Goal: Communication & Community: Share content

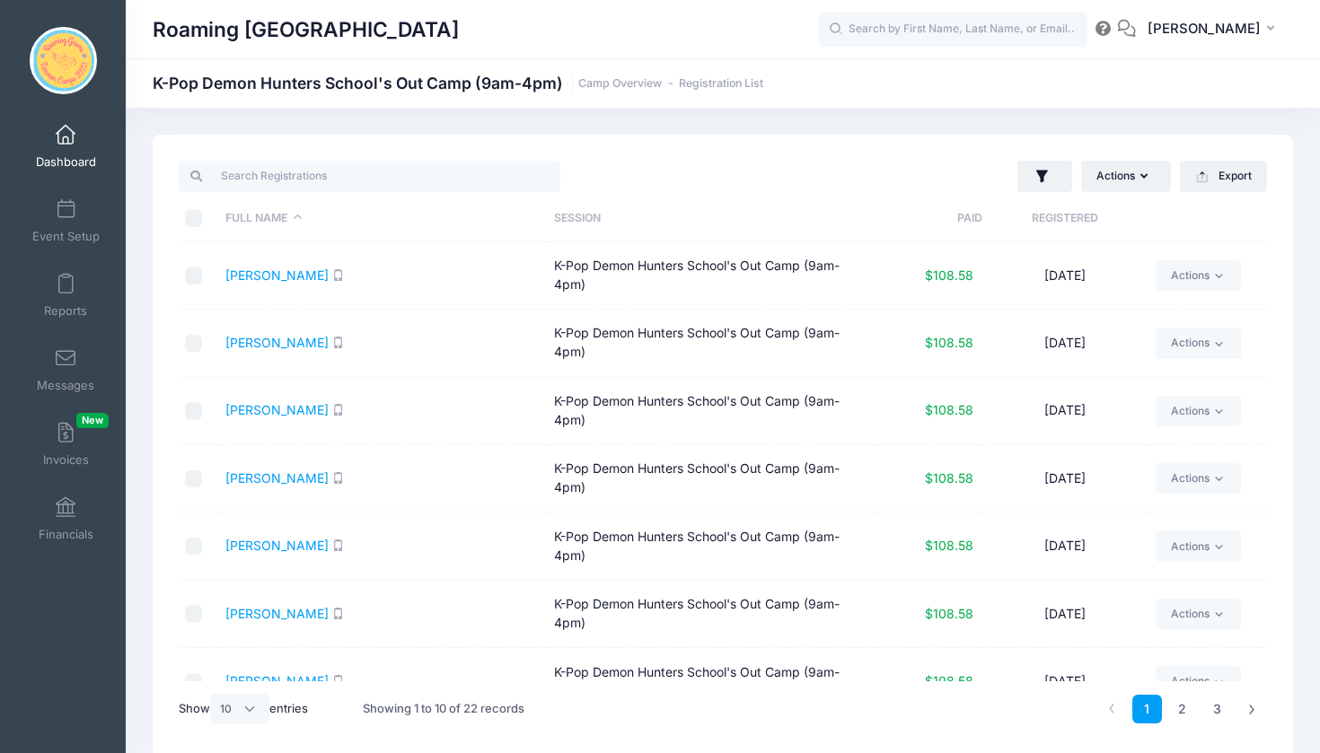
select select "10"
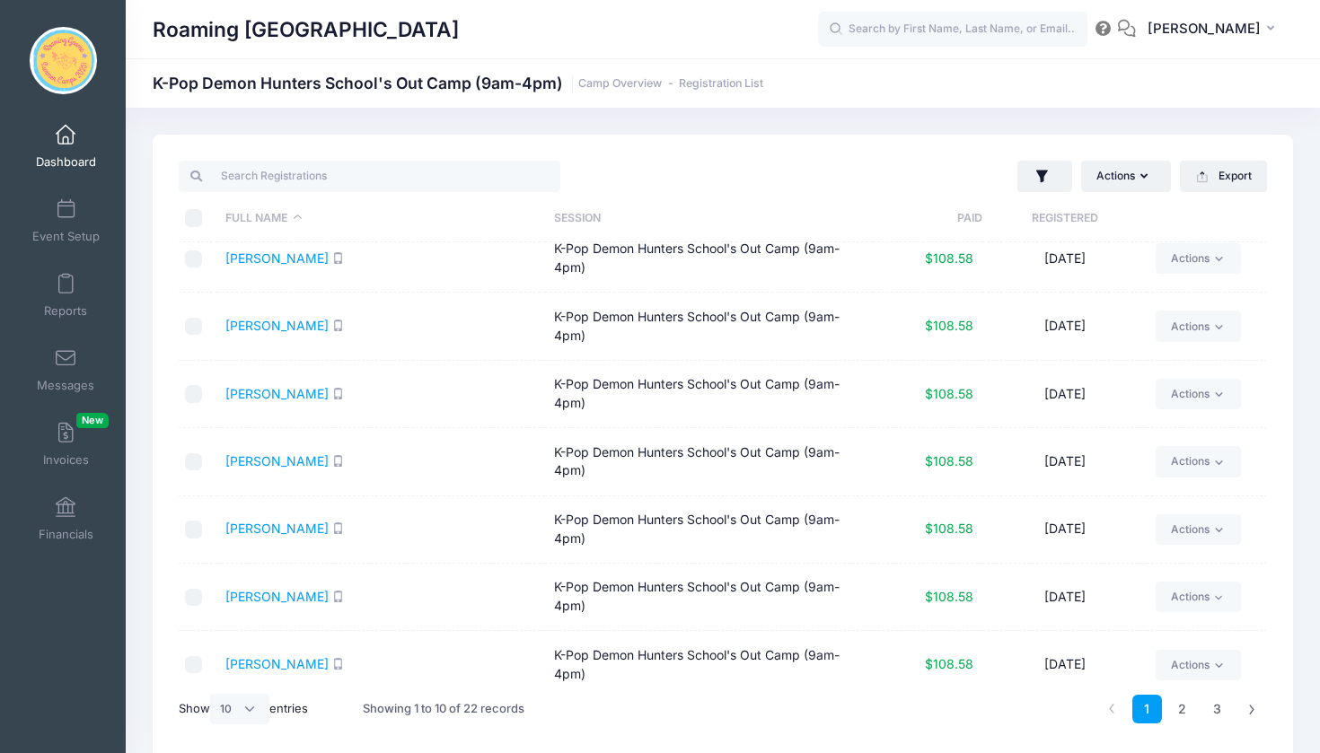
click at [66, 136] on span at bounding box center [66, 136] width 0 height 20
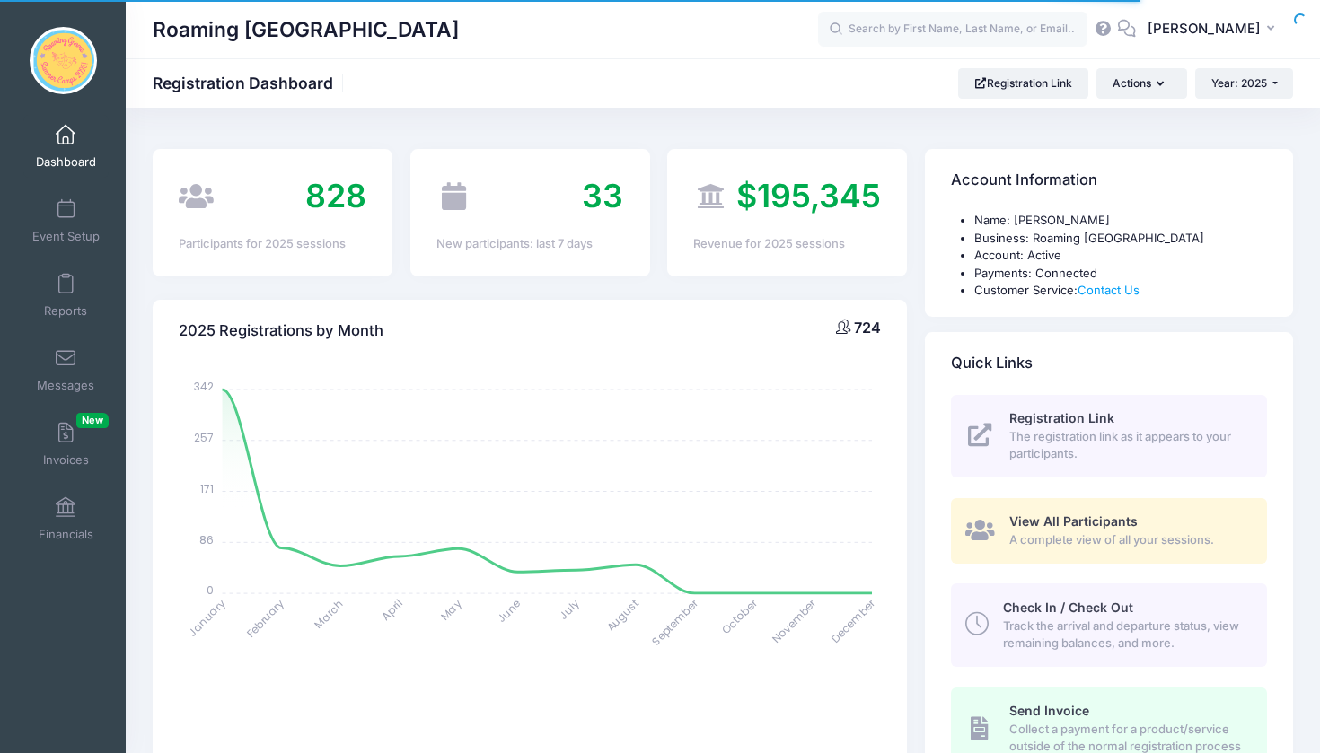
select select
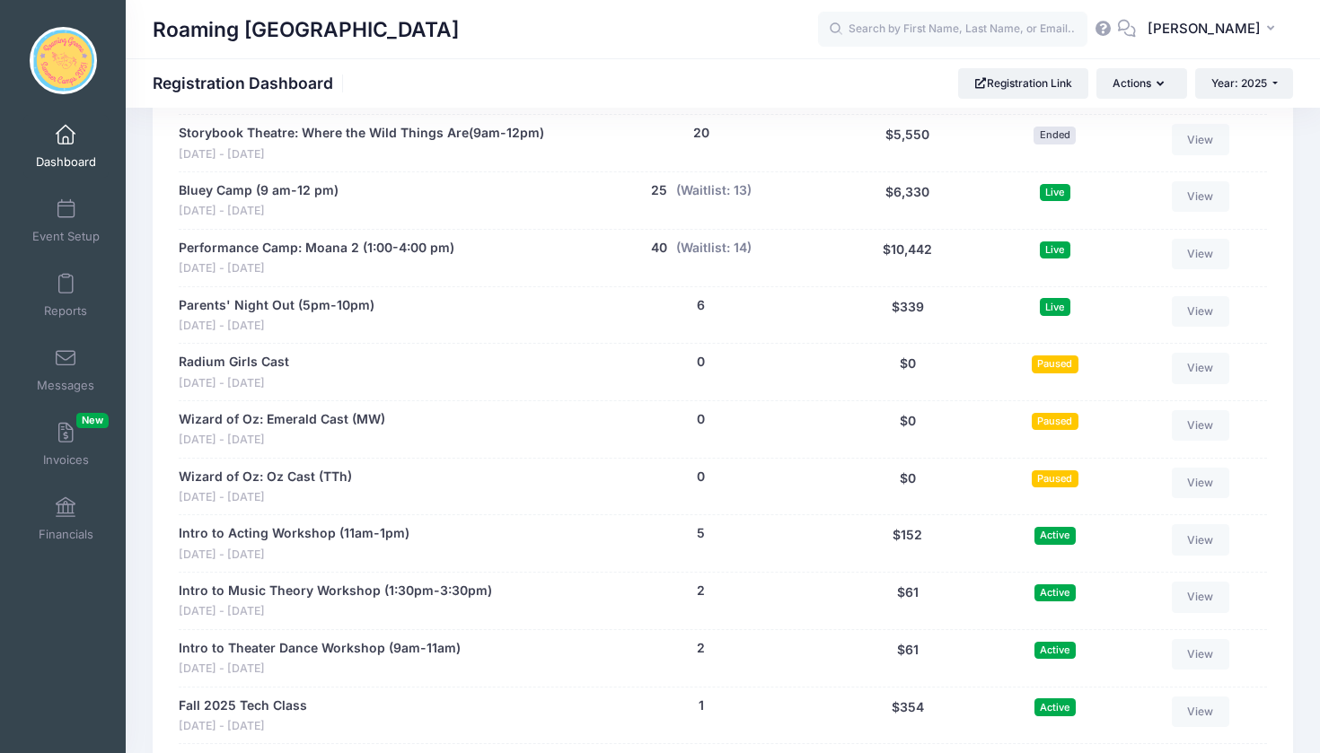
scroll to position [3233, 0]
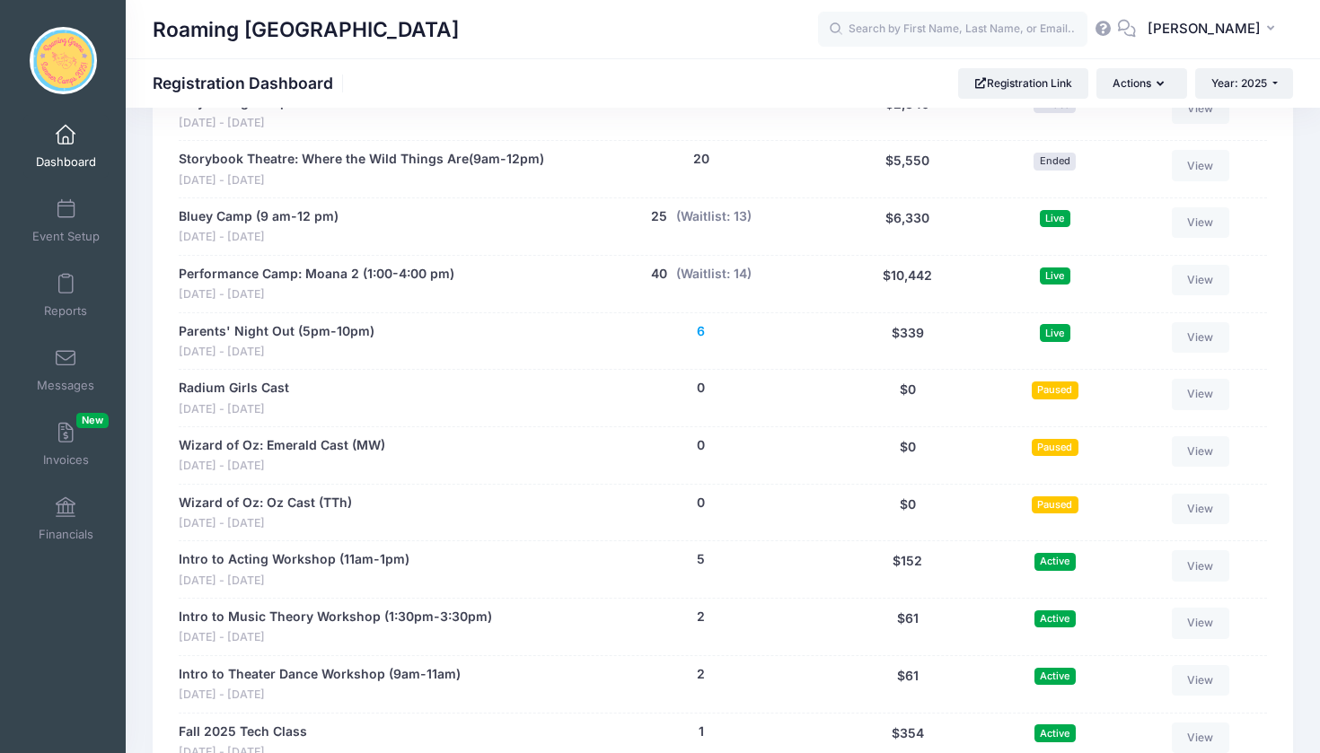
click at [703, 322] on button "6" at bounding box center [701, 331] width 8 height 19
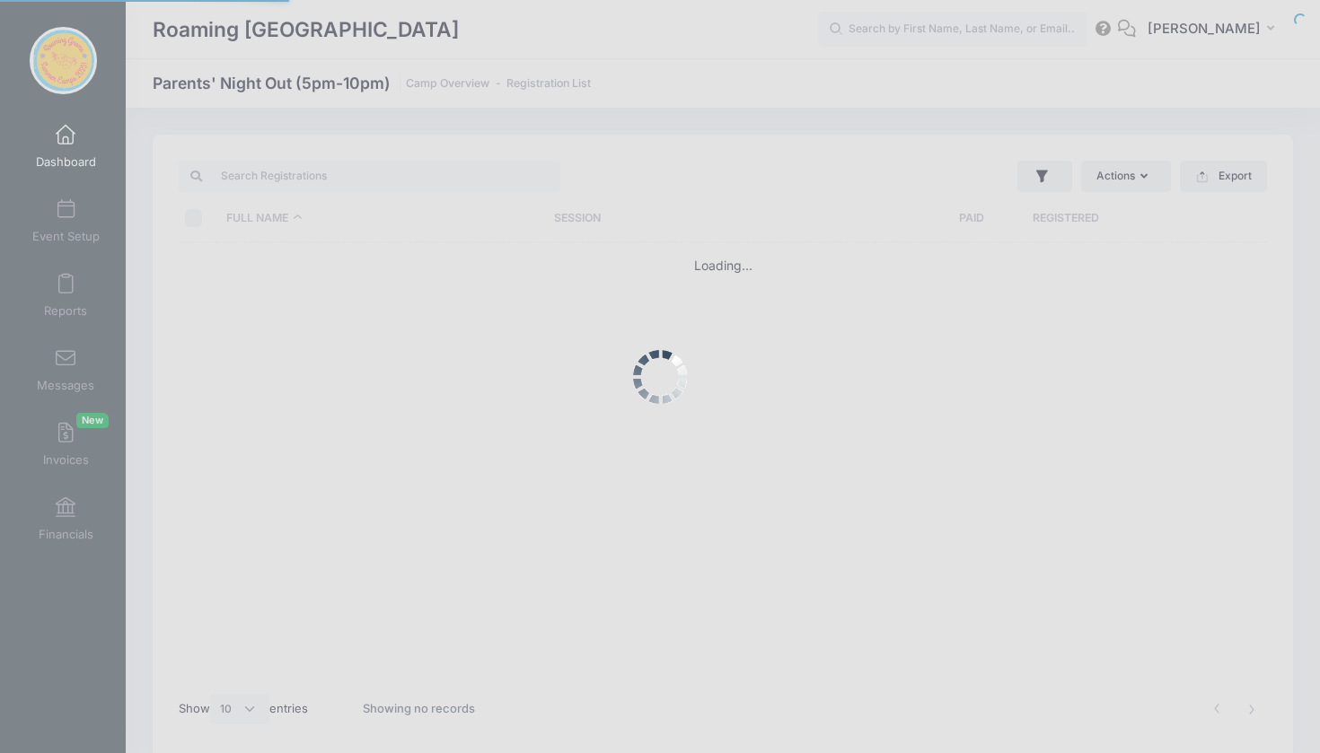
select select "10"
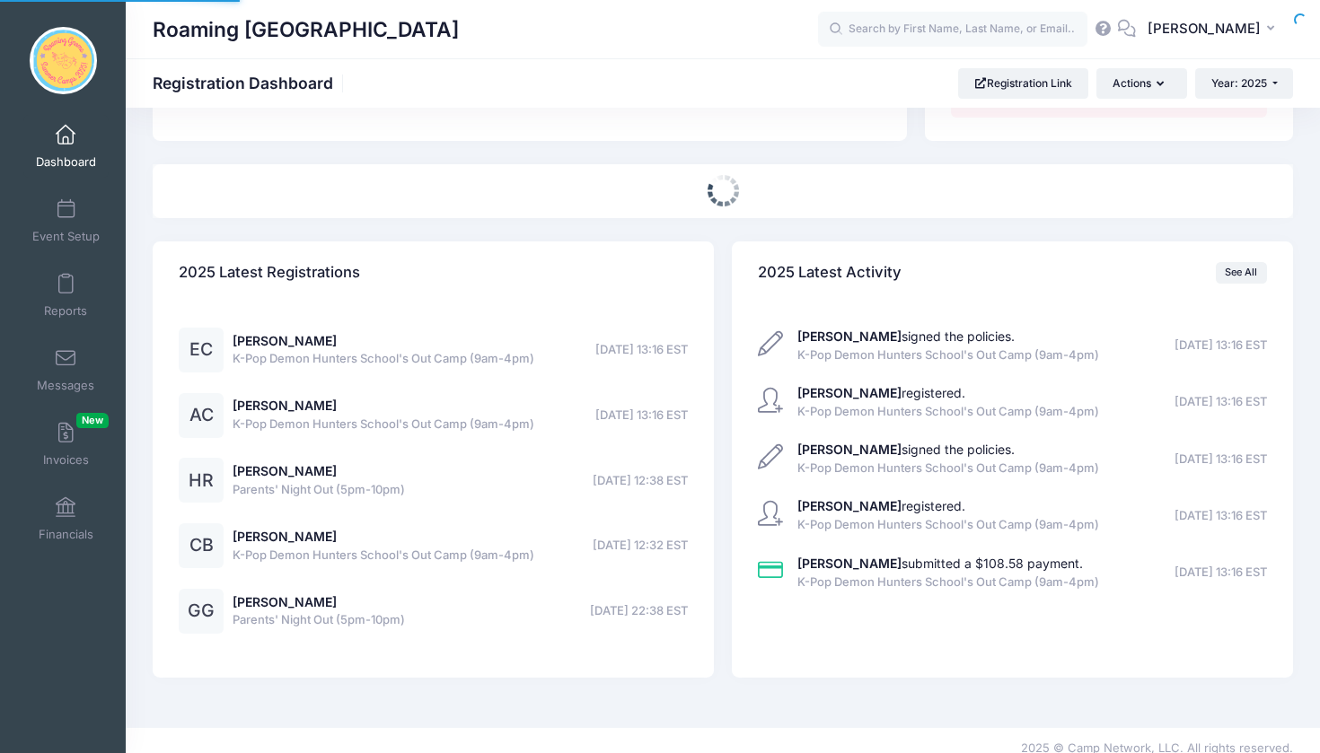
select select
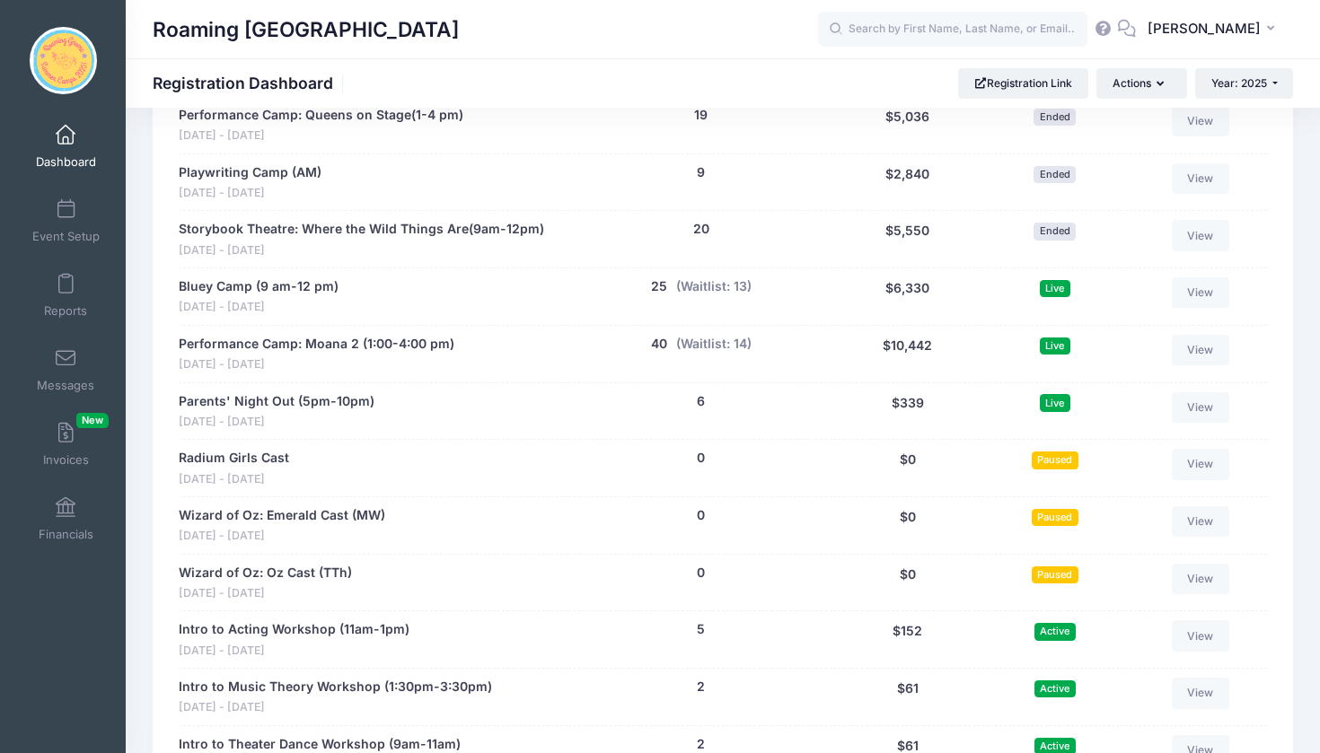
scroll to position [3123, 0]
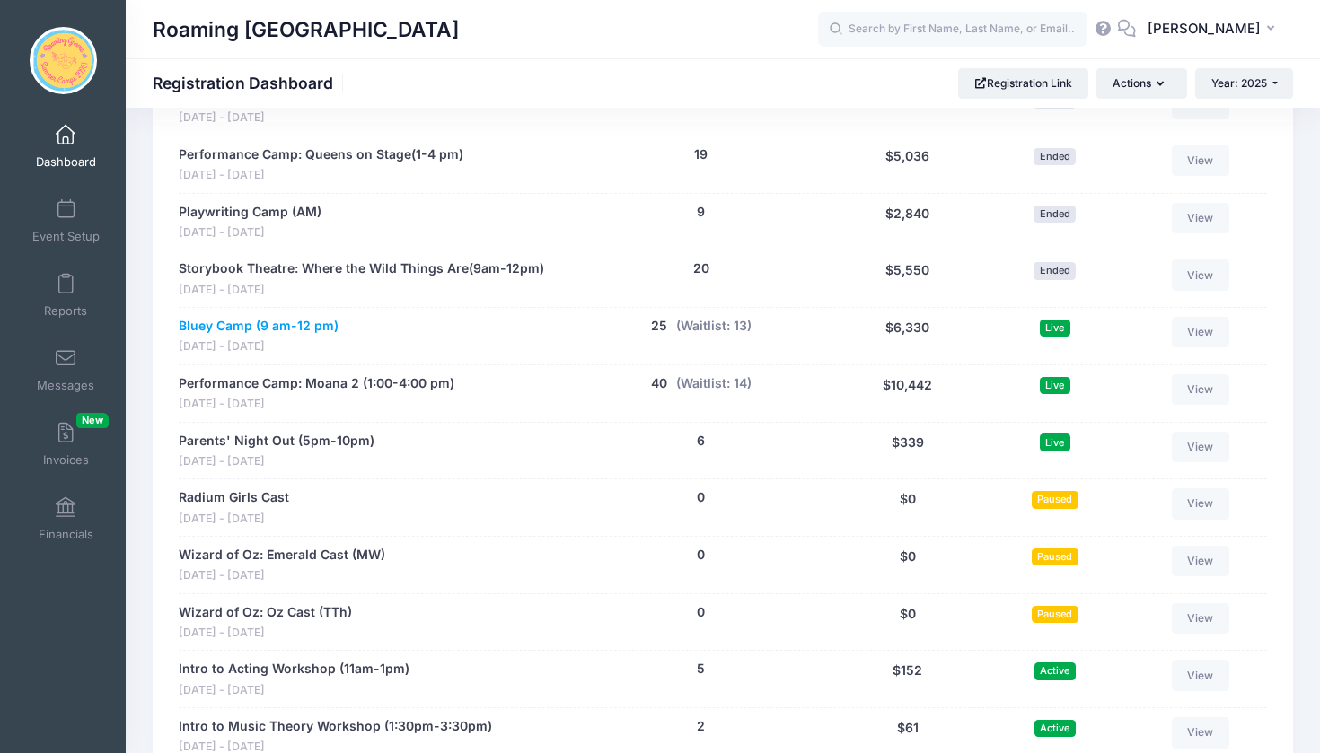
click at [218, 317] on link "Bluey Camp (9 am-12 pm)" at bounding box center [259, 326] width 160 height 19
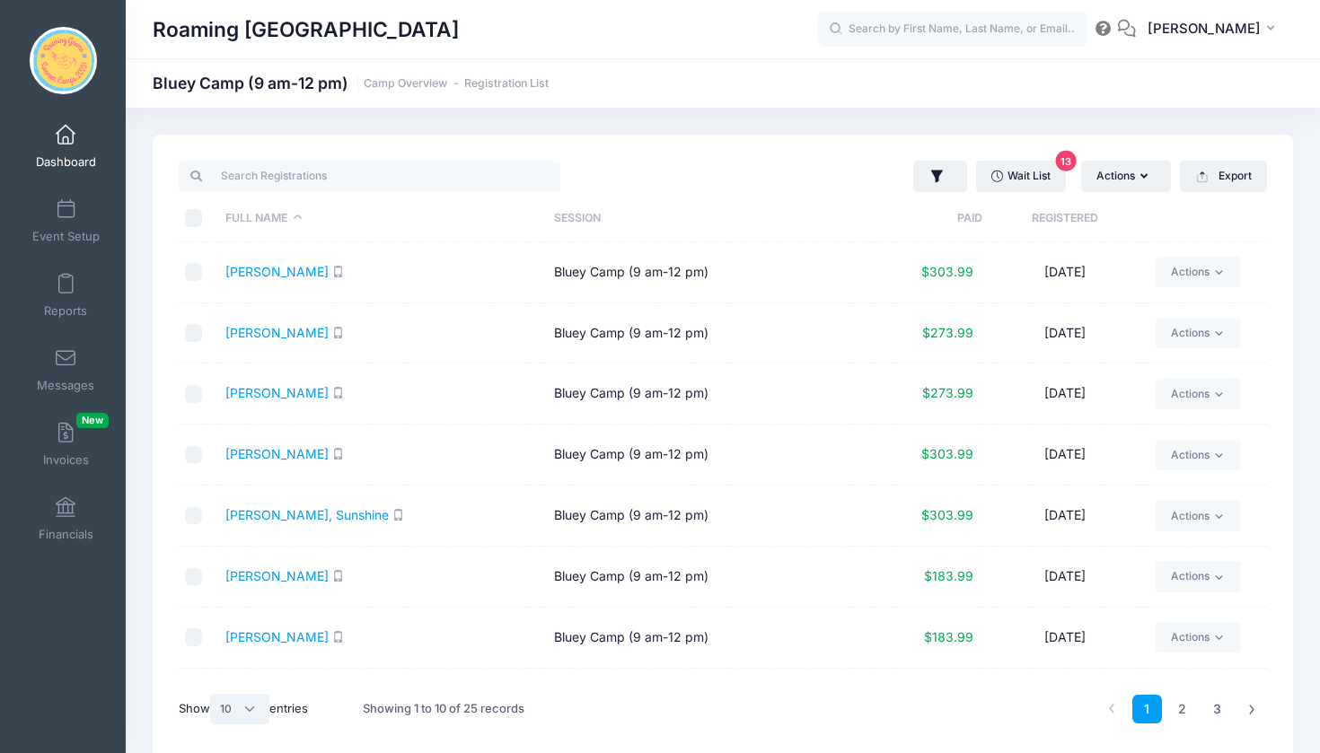
select select "50"
click at [195, 223] on input "\a \a \a \a" at bounding box center [194, 218] width 18 height 18
checkbox input "true"
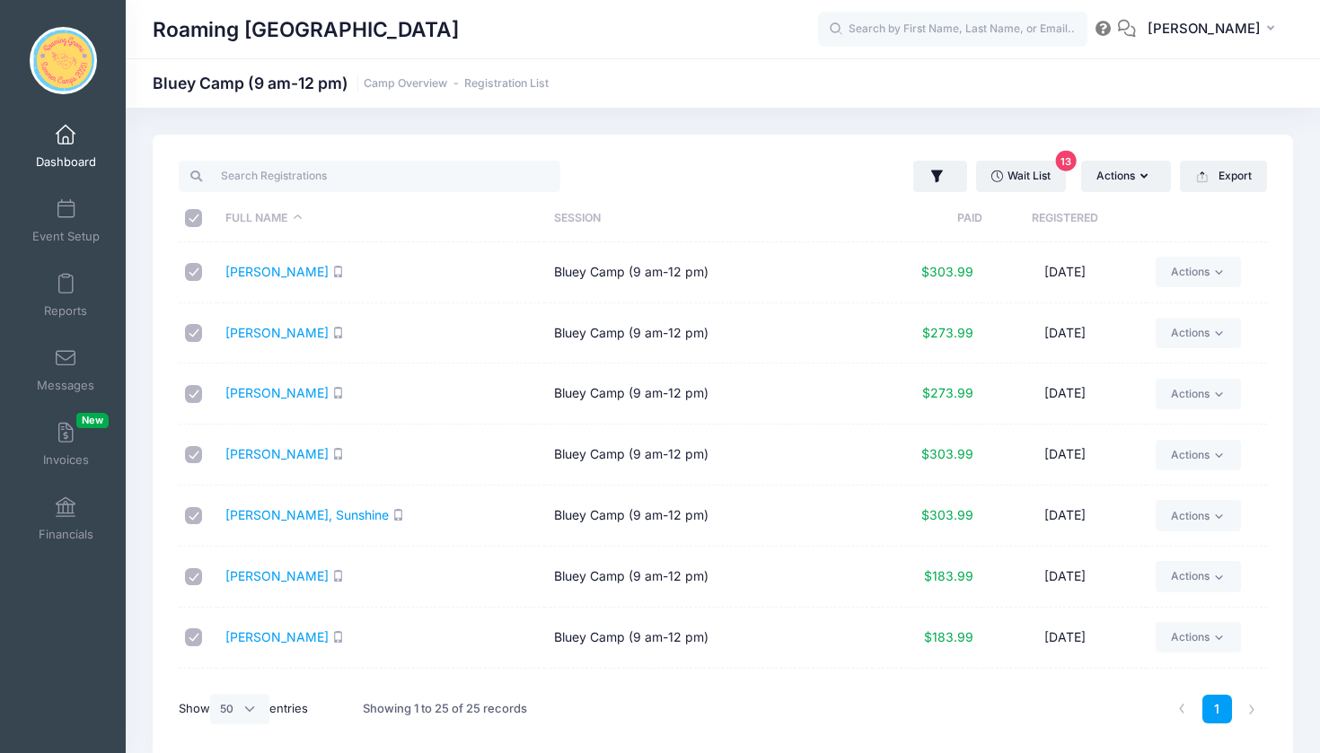
checkbox input "true"
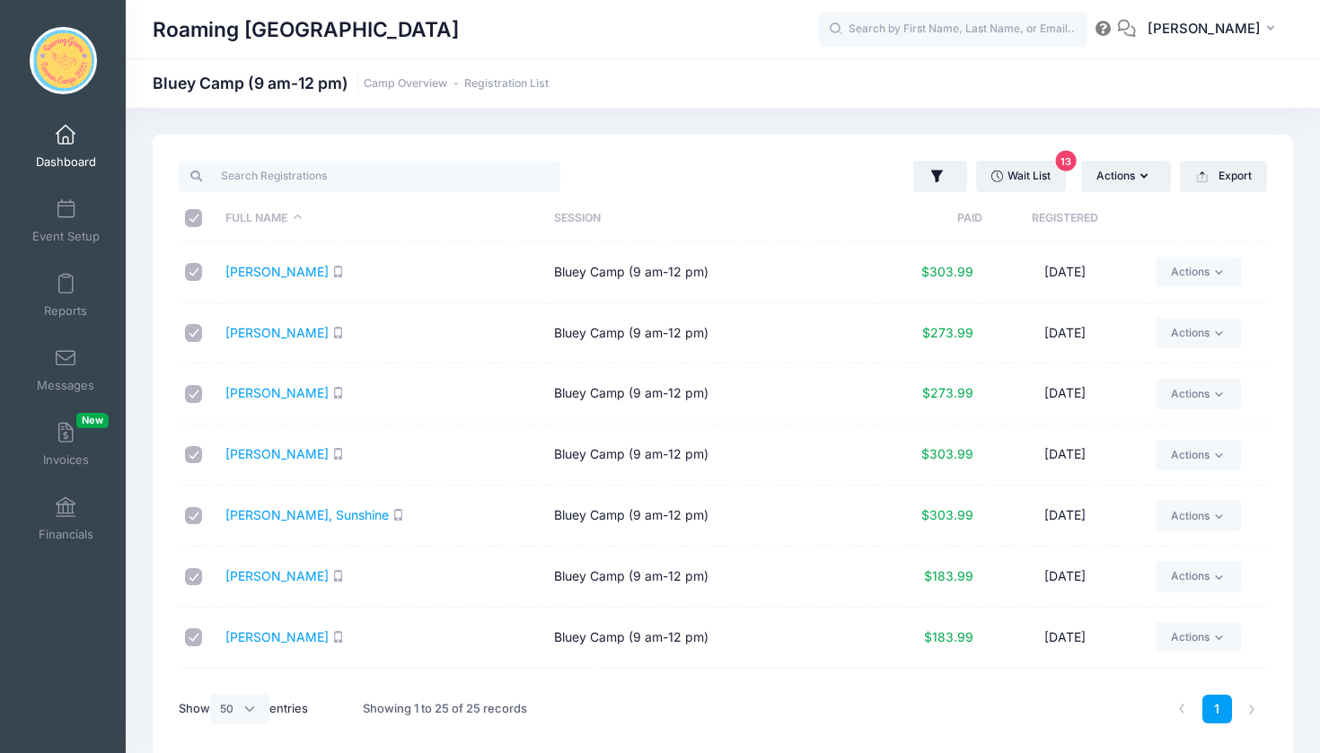
checkbox input "true"
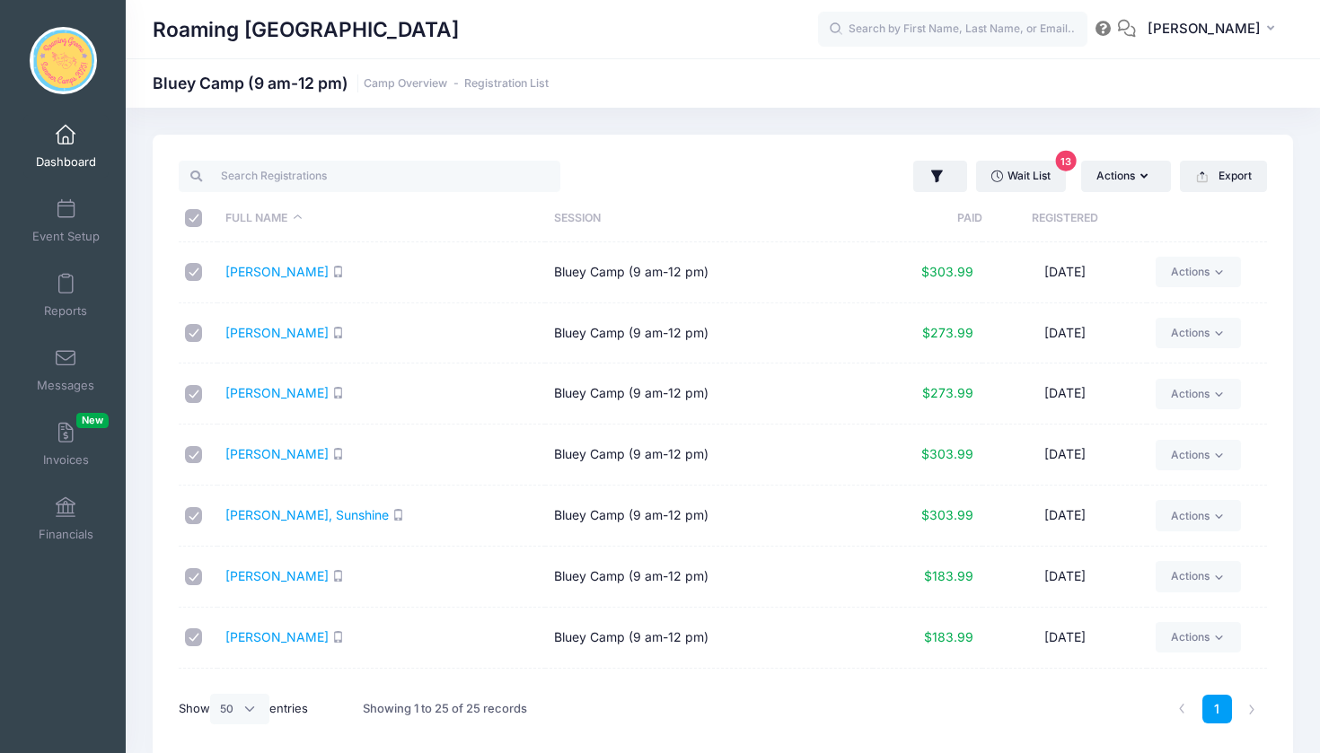
checkbox input "true"
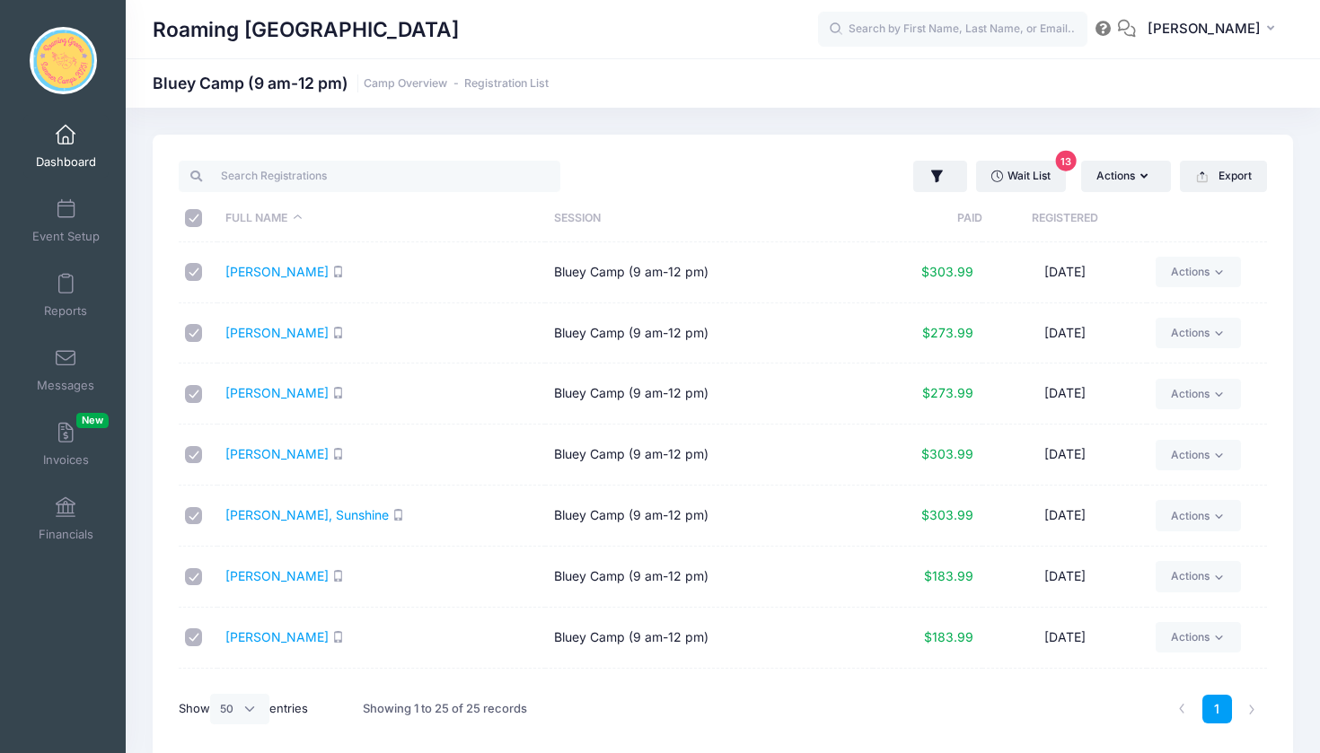
checkbox input "true"
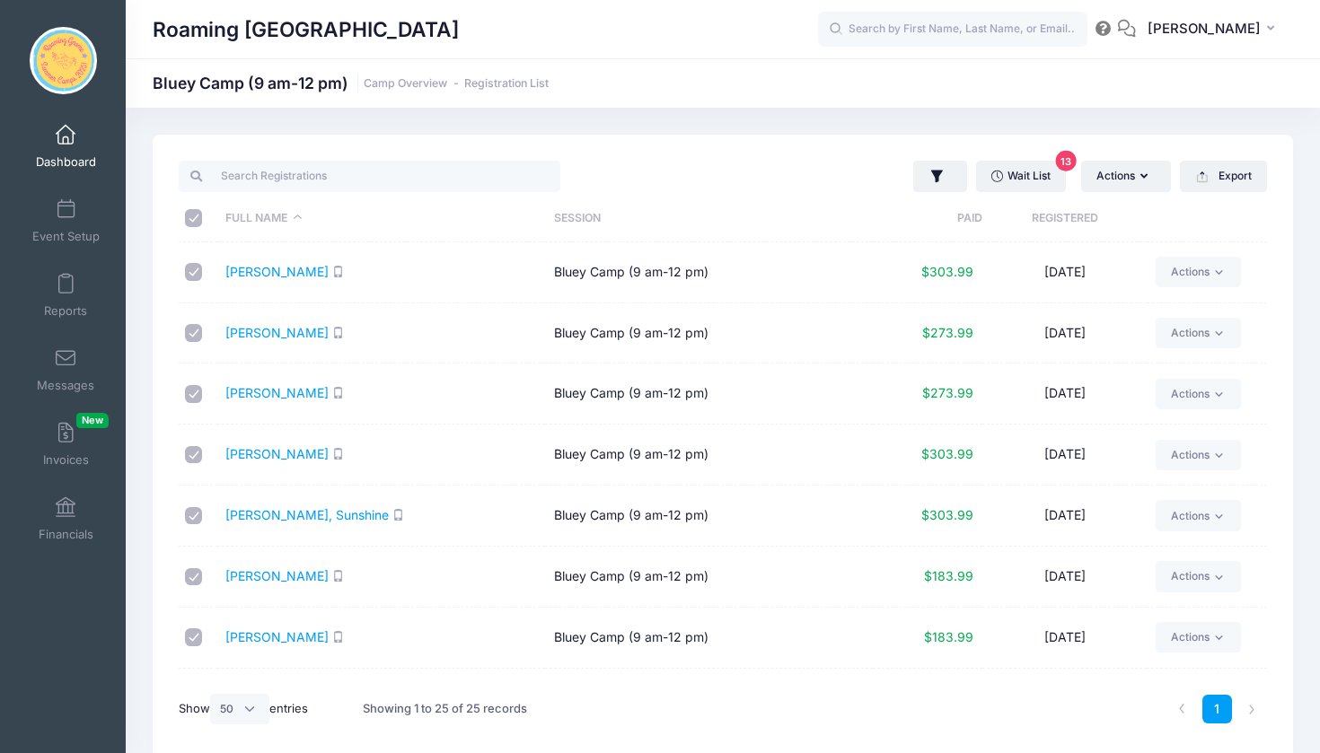
checkbox input "true"
click at [1137, 176] on button "Actions" at bounding box center [1126, 176] width 90 height 31
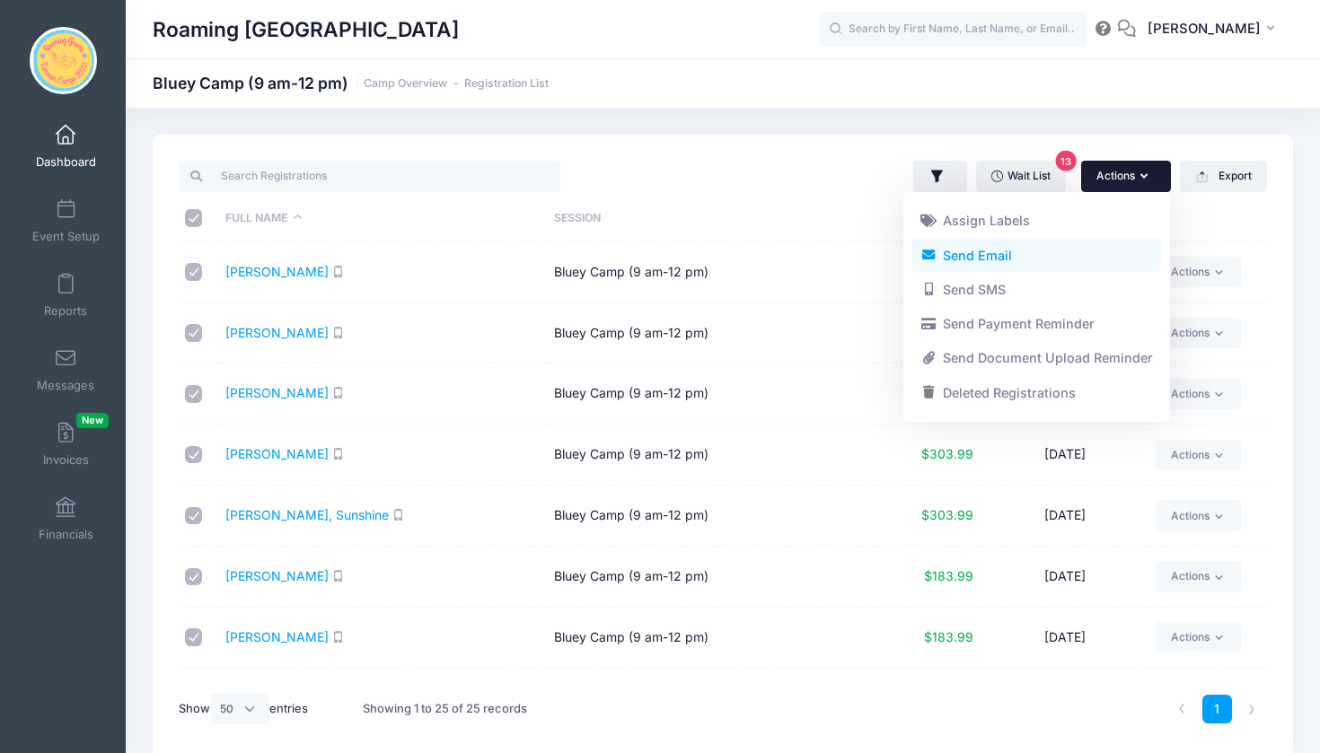
click at [1036, 255] on link "Send Email" at bounding box center [1036, 255] width 250 height 34
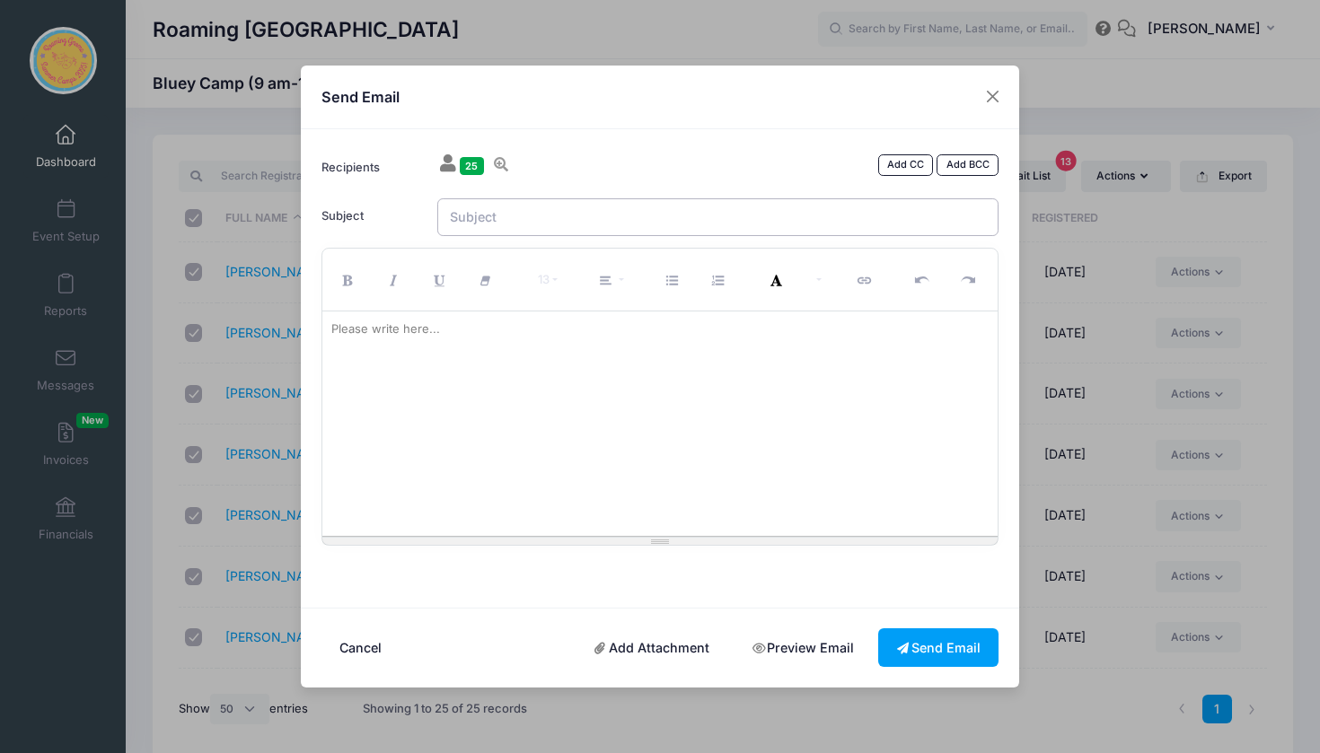
click at [508, 211] on input "Subject" at bounding box center [718, 217] width 562 height 39
type input "Bluey Camp Follow Up"
click at [393, 332] on div "Please write here..." at bounding box center [385, 330] width 127 height 36
click at [416, 395] on div at bounding box center [660, 424] width 676 height 224
paste div
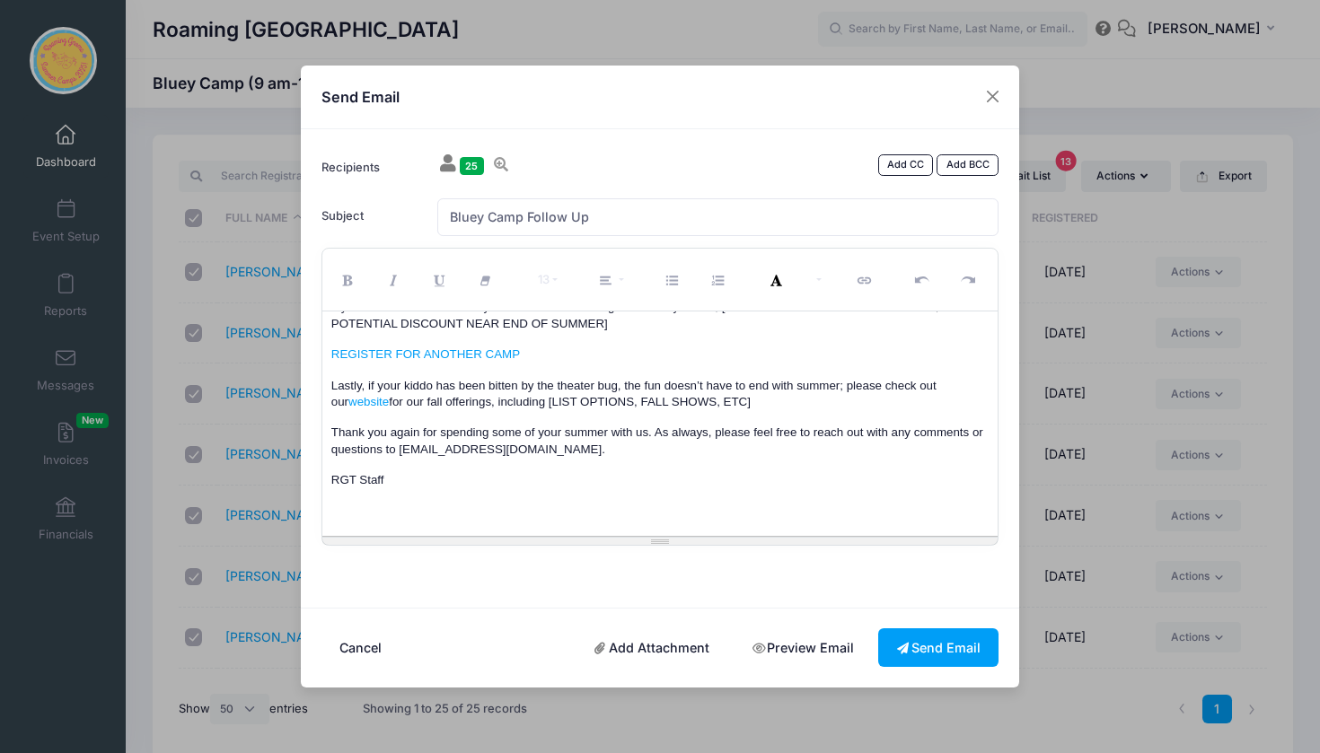
scroll to position [104, 0]
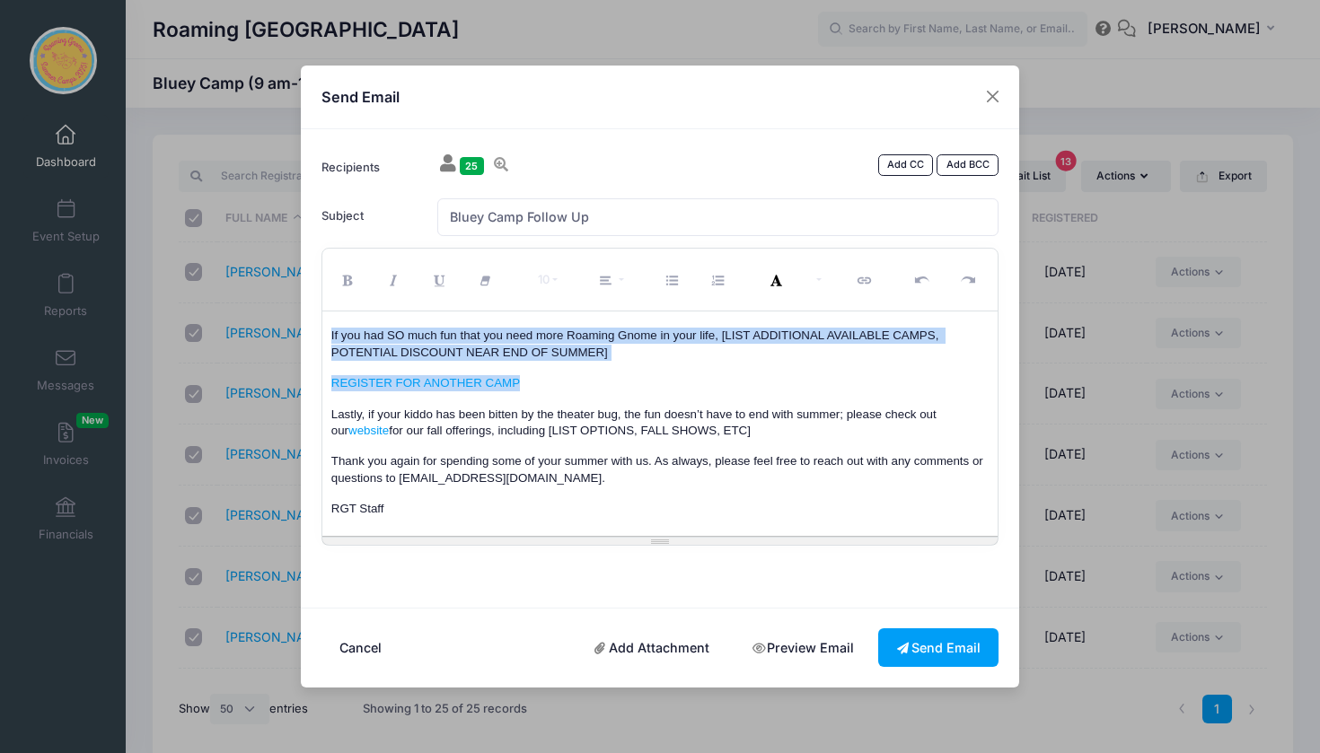
drag, startPoint x: 559, startPoint y: 384, endPoint x: 322, endPoint y: 323, distance: 243.9
click at [322, 323] on div "Hey summer camp families! Thanks so much for spending the week with us at [CAMP…" at bounding box center [660, 424] width 676 height 224
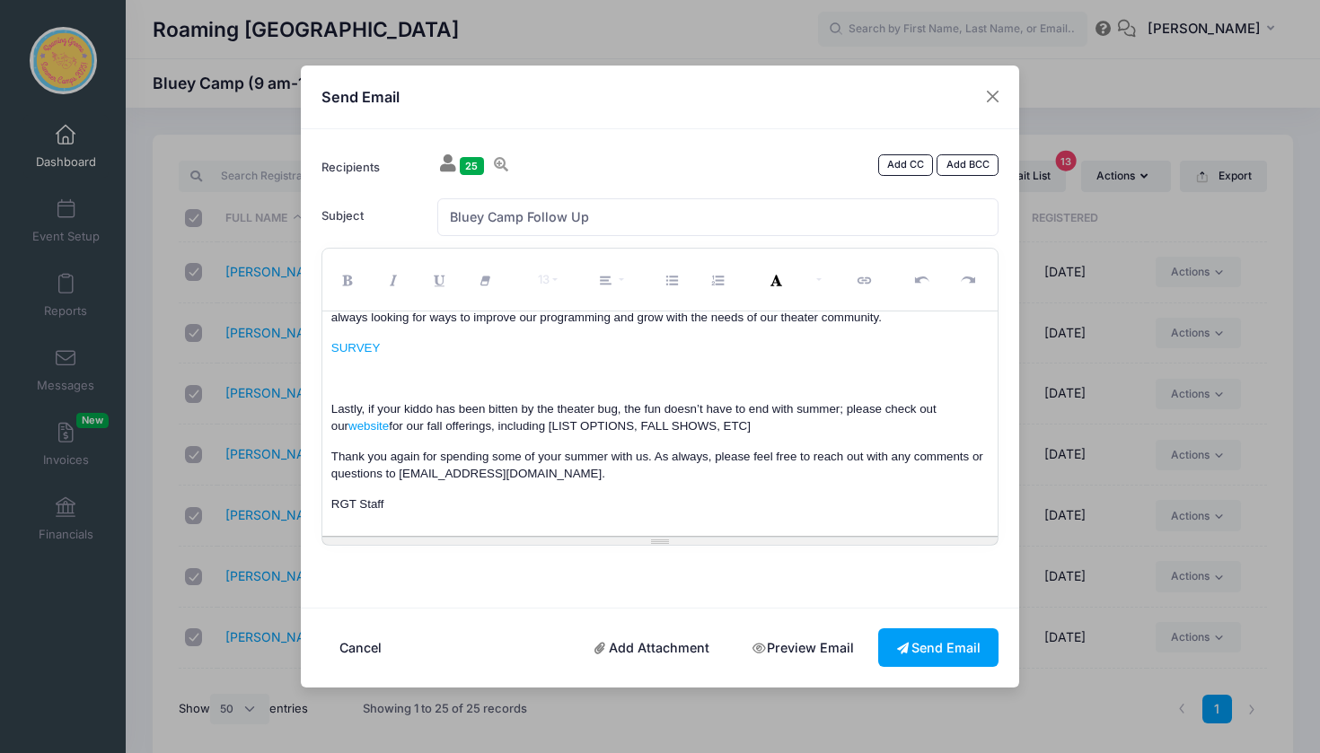
scroll to position [27, 0]
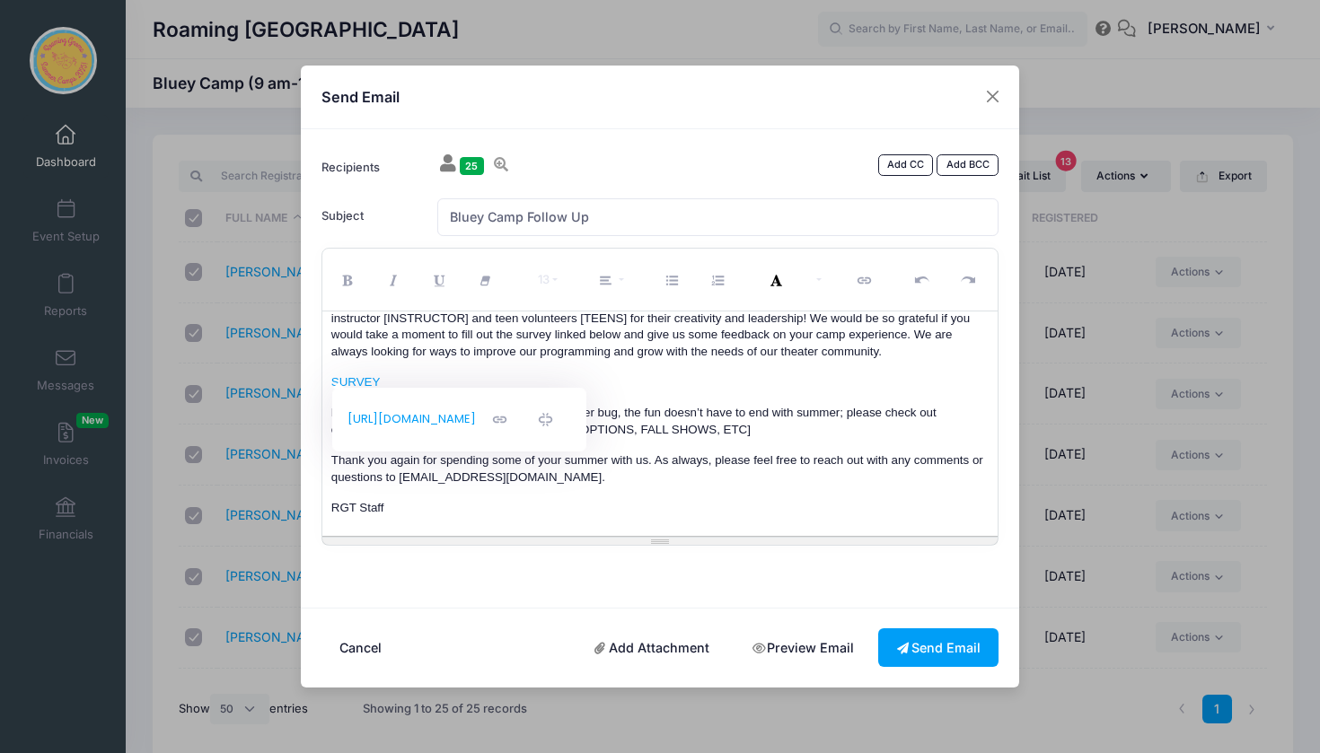
click at [900, 355] on p "Hey summer camp families! Thanks so much for spending the week with us at [CAMP…" at bounding box center [660, 327] width 658 height 66
click at [798, 429] on p "Lastly, if your kiddo has been bitten by the theater bug, the fun doesn’t have …" at bounding box center [660, 421] width 658 height 33
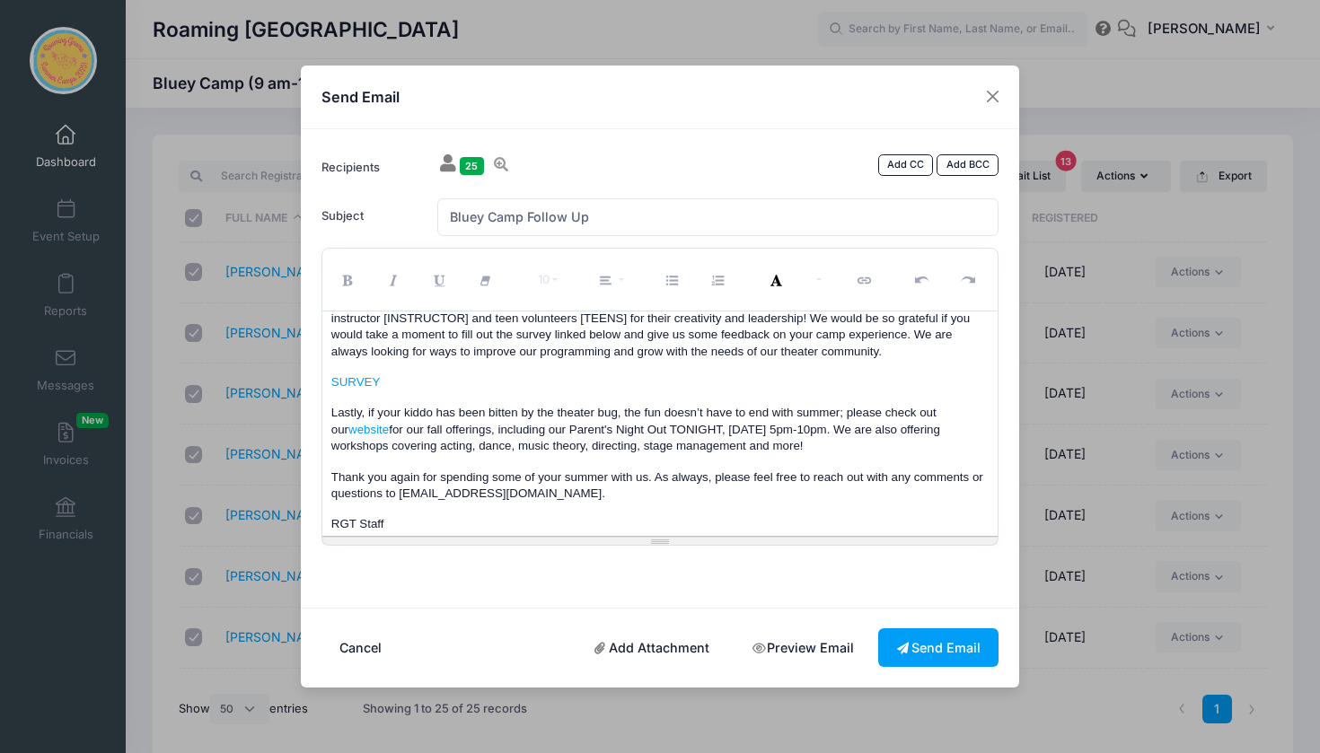
click at [789, 443] on span "for our fall offerings, including our Parent's Night Out TONIGHT, Friday August…" at bounding box center [637, 438] width 612 height 30
click at [936, 445] on p "Lastly, if your kiddo has been bitten by the theater bug, the fun doesn’t have …" at bounding box center [660, 429] width 658 height 49
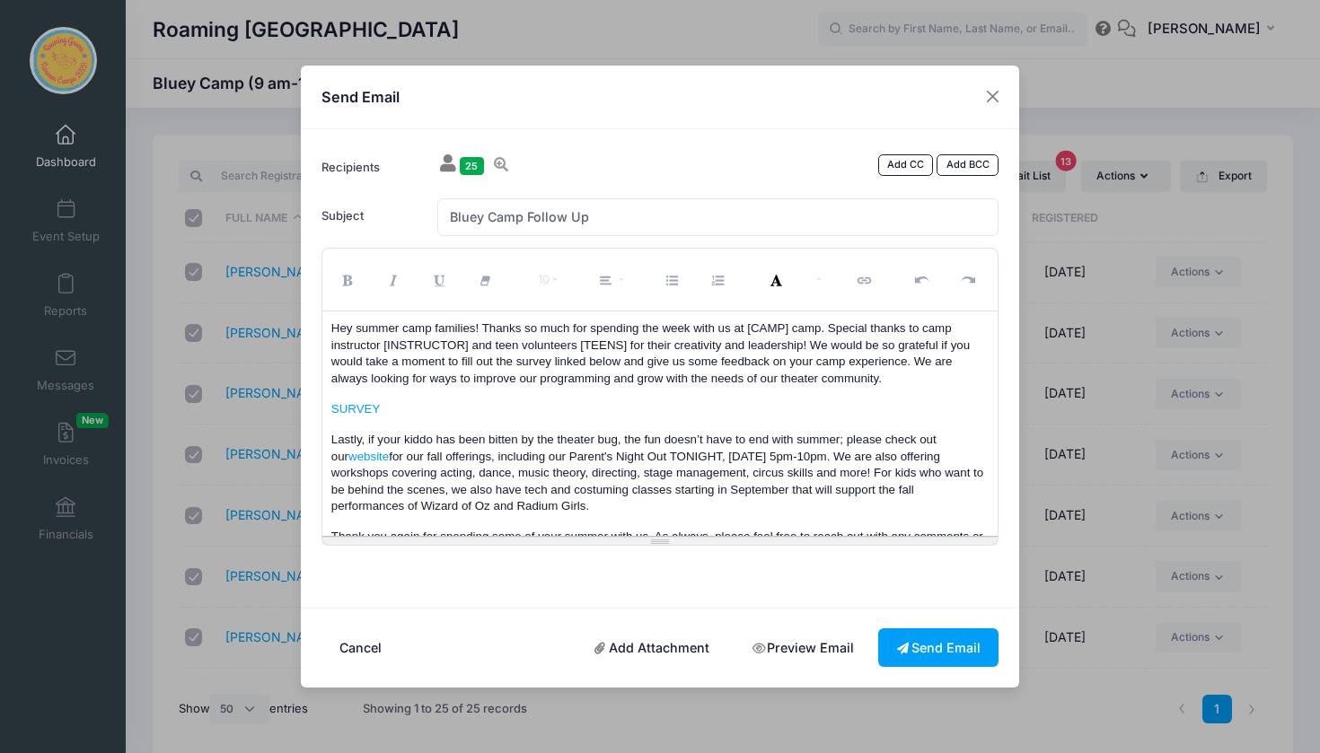
scroll to position [0, 0]
drag, startPoint x: 469, startPoint y: 344, endPoint x: 383, endPoint y: 347, distance: 86.2
click at [383, 347] on span "Hey summer camp families! Thanks so much for spending the week with us at [CAMP…" at bounding box center [652, 352] width 642 height 63
drag, startPoint x: 789, startPoint y: 330, endPoint x: 746, endPoint y: 334, distance: 43.3
click at [746, 334] on span "Hey summer camp families! Thanks so much for spending the week with us at [CAMP…" at bounding box center [659, 352] width 656 height 63
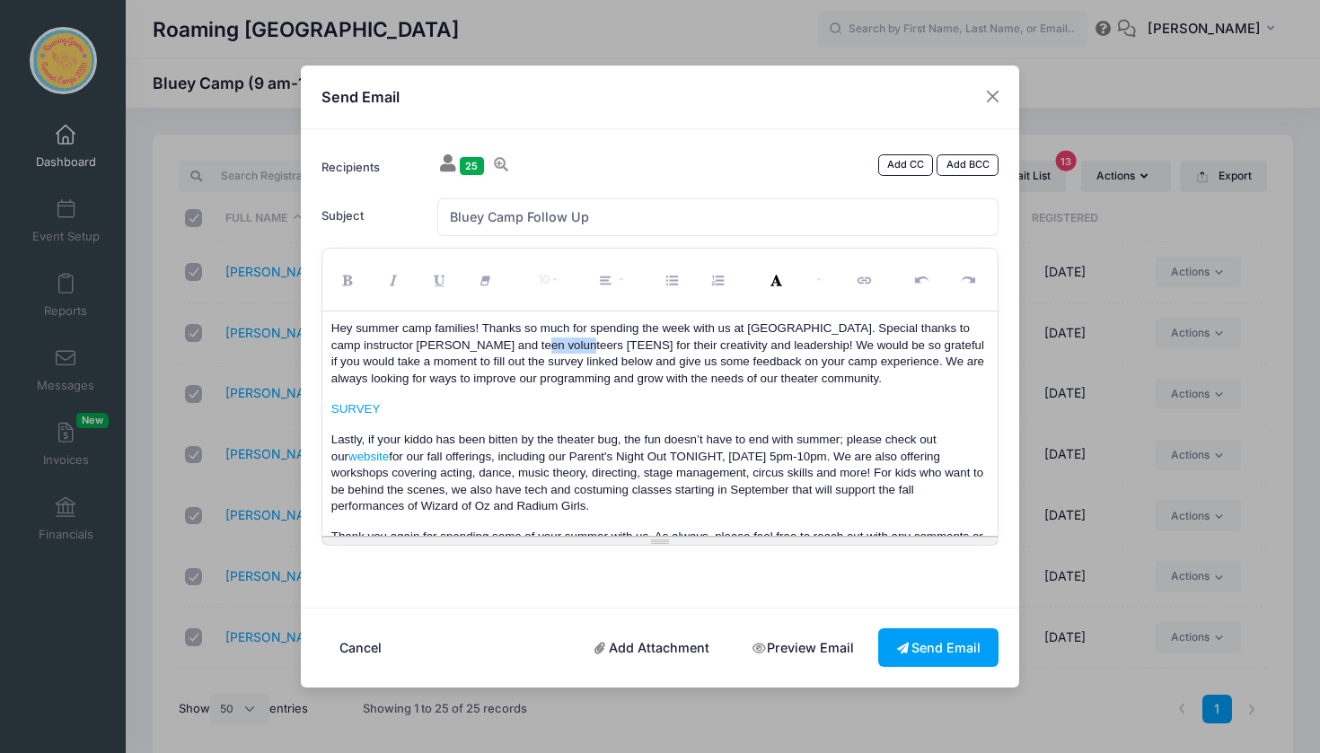
drag, startPoint x: 586, startPoint y: 349, endPoint x: 536, endPoint y: 349, distance: 50.3
click at [536, 349] on span "Hey summer camp families! Thanks so much for spending the week with us at Bluey…" at bounding box center [659, 352] width 656 height 63
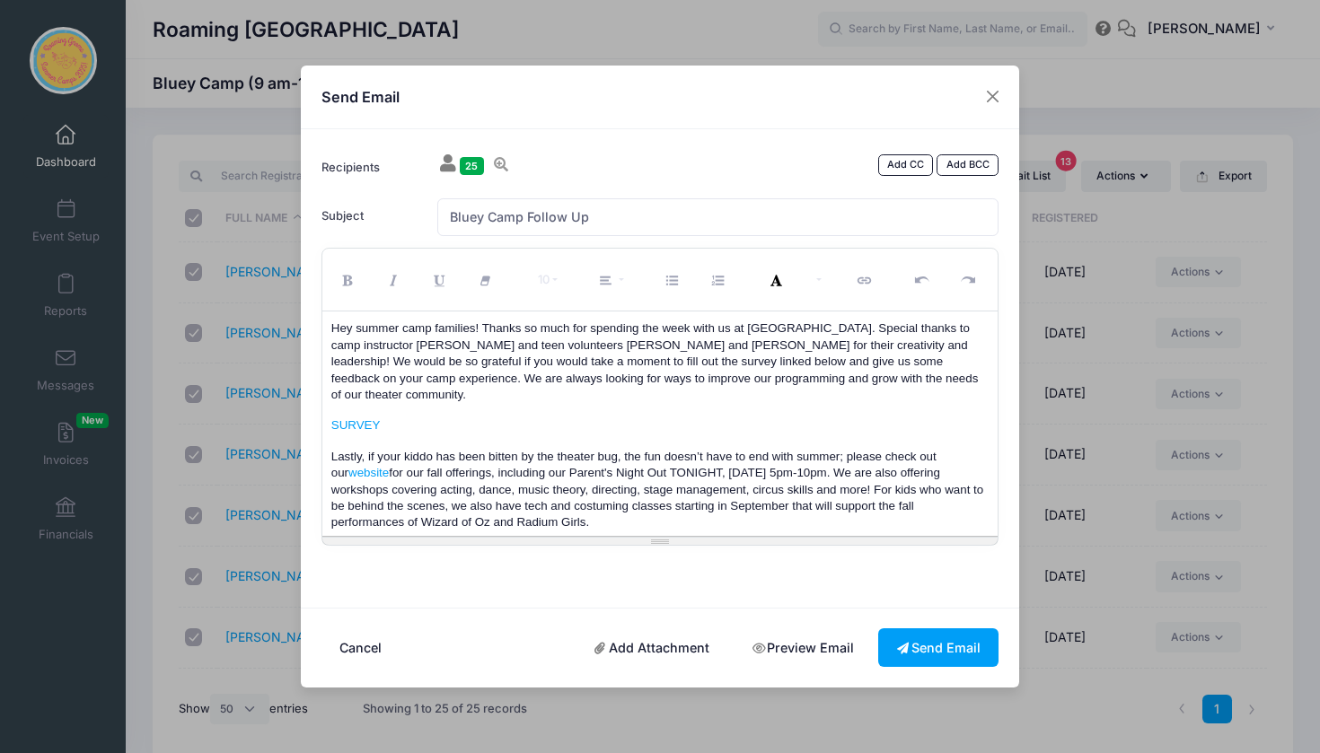
click at [556, 349] on span "Hey summer camp families! Thanks so much for spending the week with us at Bluey…" at bounding box center [656, 361] width 650 height 80
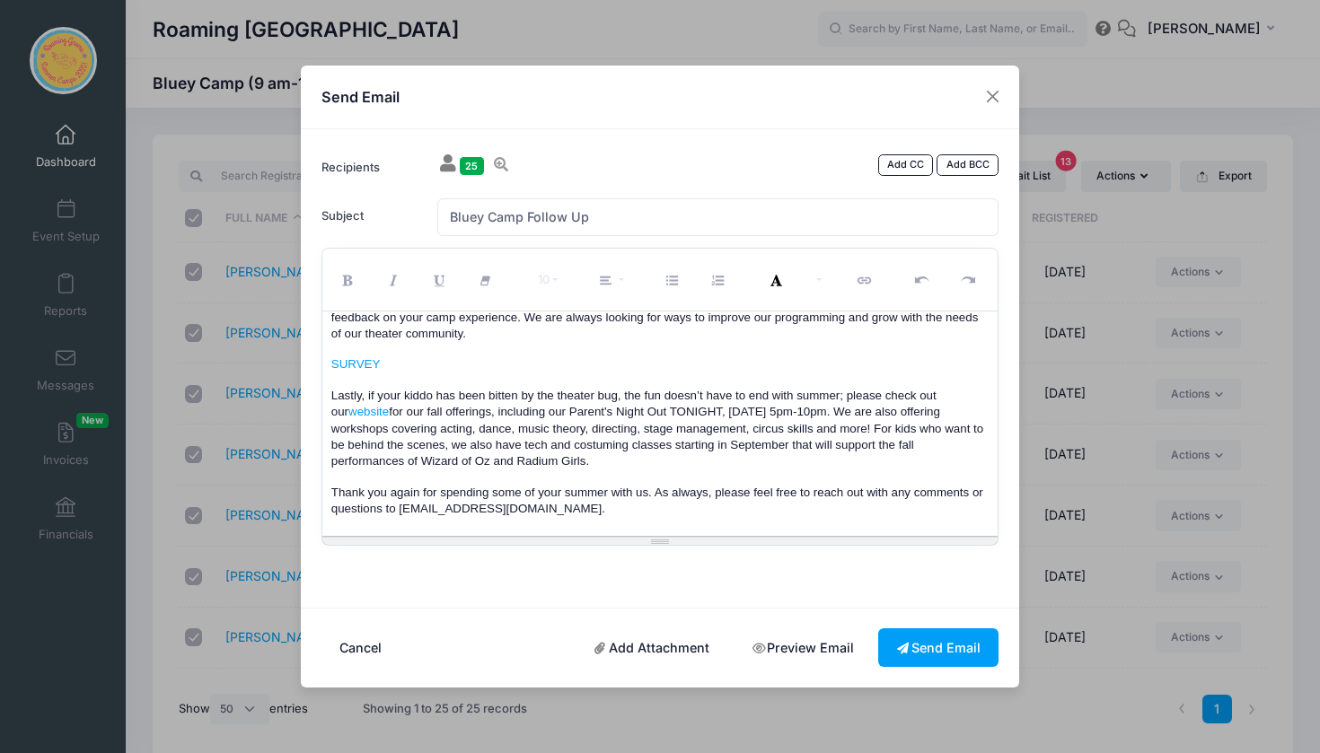
scroll to position [73, 0]
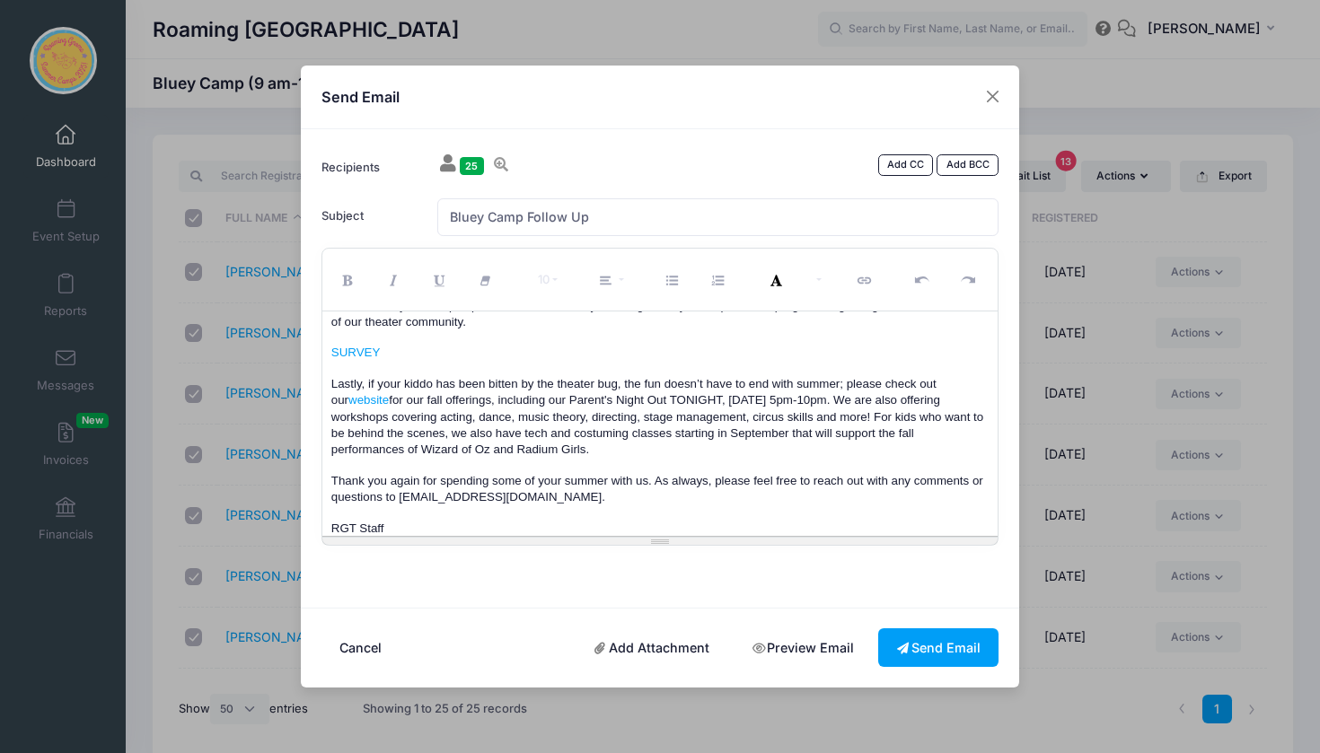
click at [647, 429] on p "Lastly, if your kiddo has been bitten by the theater bug, the fun doesn’t have …" at bounding box center [660, 417] width 658 height 83
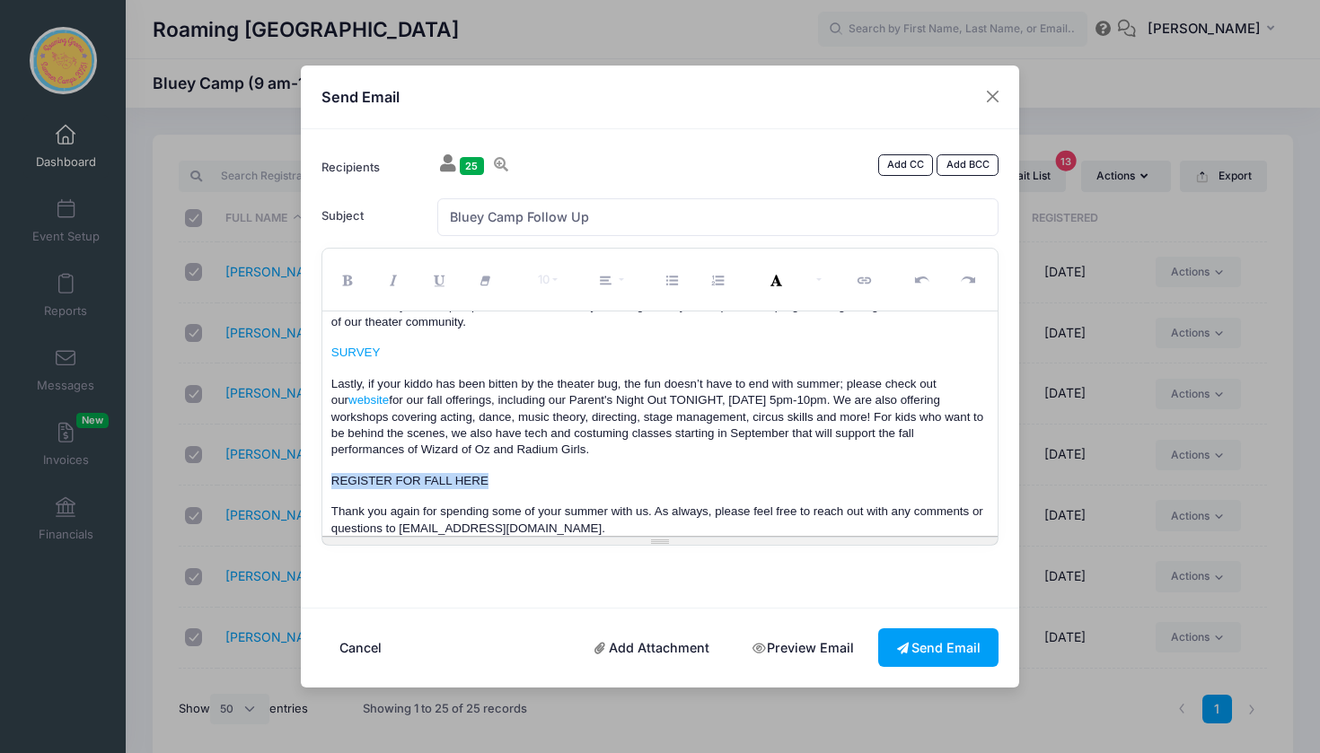
drag, startPoint x: 489, startPoint y: 454, endPoint x: 313, endPoint y: 460, distance: 176.1
click at [313, 460] on div "10 8 9 10 11 12 14 18 24 36 Background Color Transparent Select #ffff00 Text Co…" at bounding box center [659, 397] width 695 height 298
click at [868, 281] on icon "Link (⌘+K)" at bounding box center [866, 281] width 16 height 0
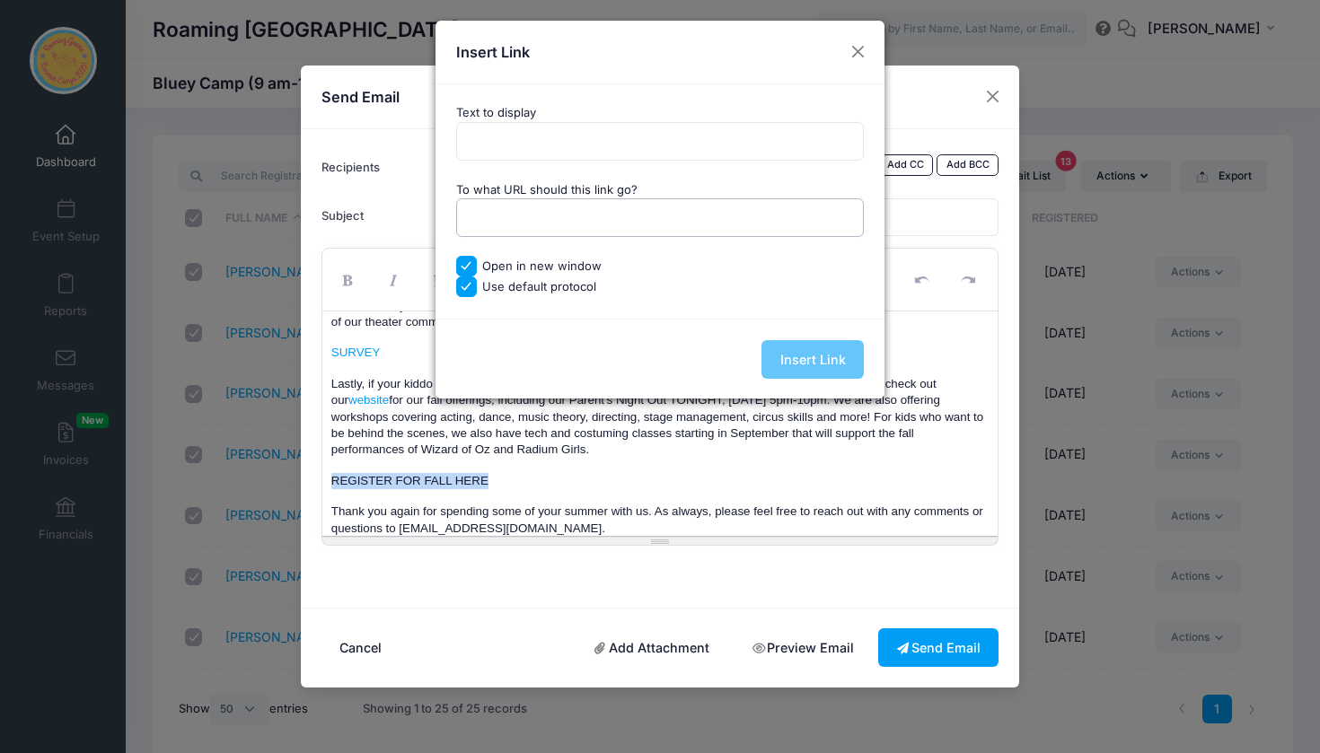
paste input "https://portal.campnetwork.com/Register/Register.php?camp_id=398440"
type input "https://portal.campnetwork.com/Register/Register.php?camp_id=398440"
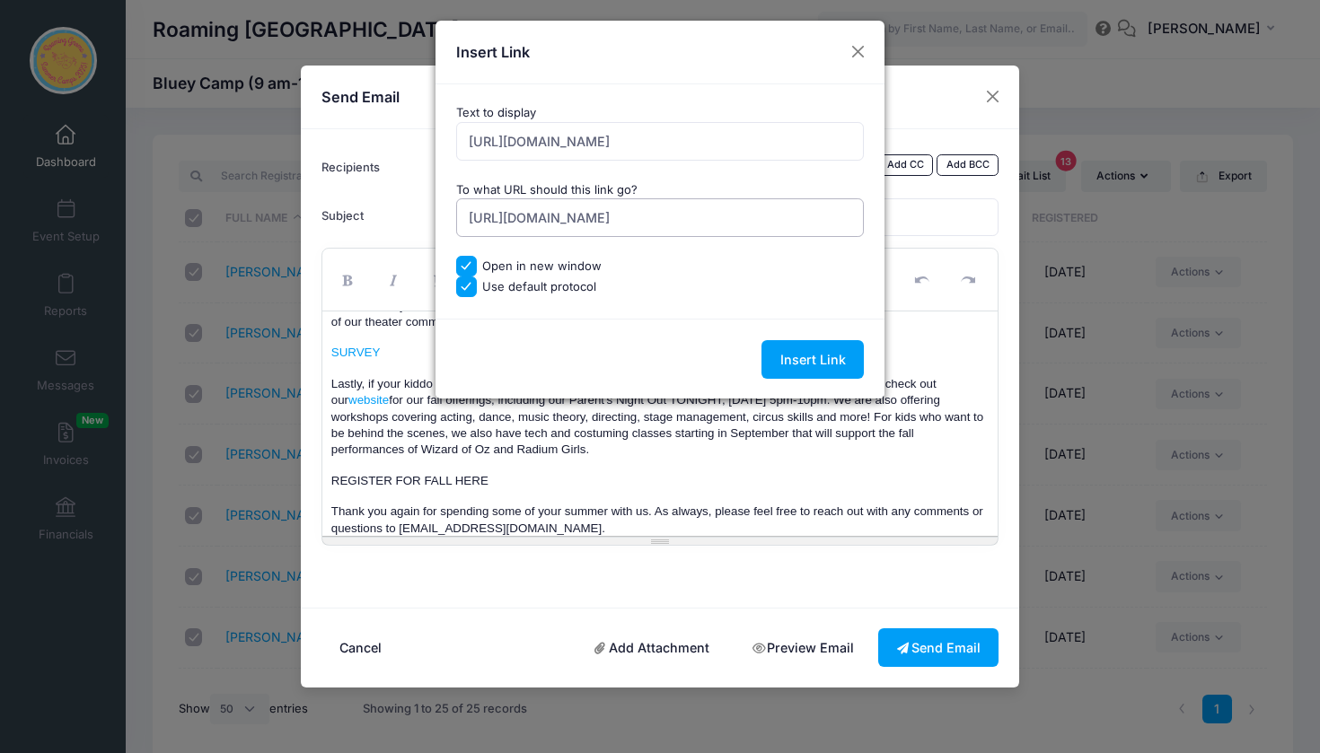
type input "https://portal.campnetwork.com/Register/Register.php?camp_id=398440"
click at [606, 145] on input "https://portal.campnetwork.com/Register/Register.php?camp_id=398440" at bounding box center [660, 141] width 409 height 39
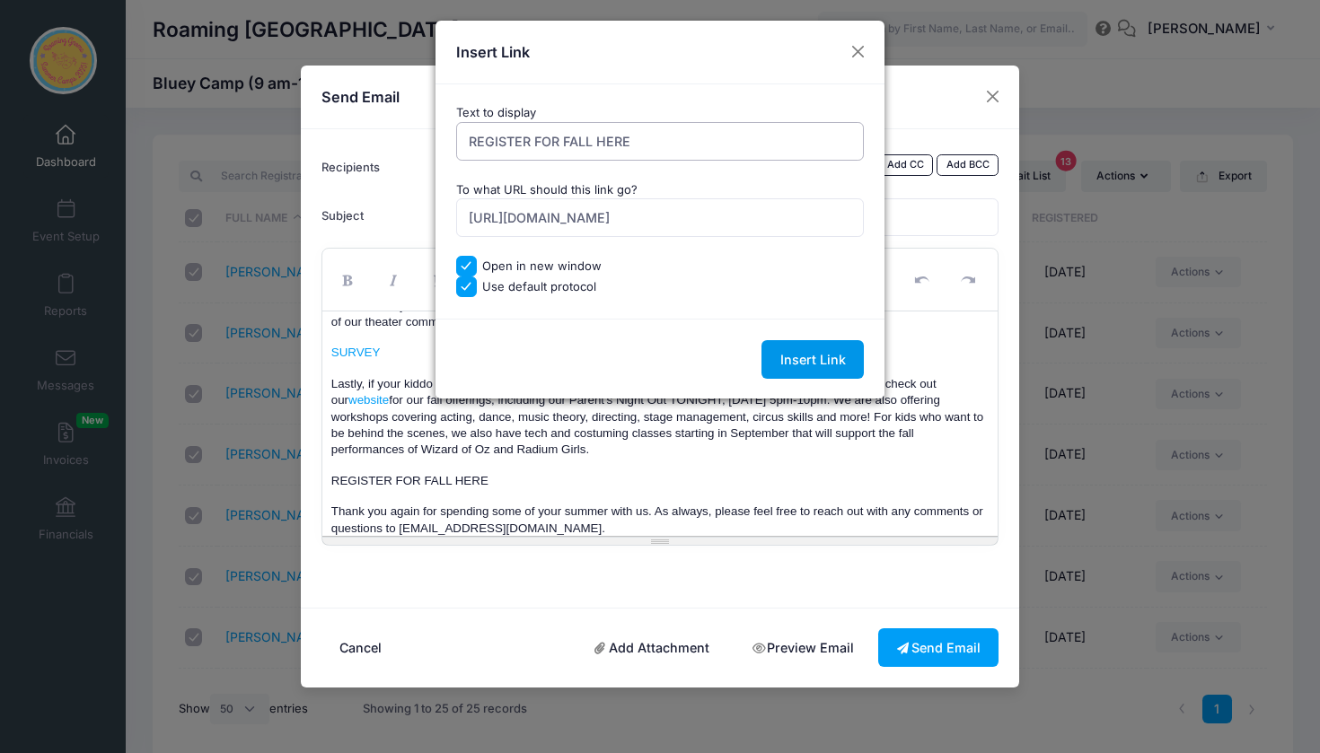
type input "REGISTER FOR FALL HERE"
click at [800, 356] on input "Insert Link" at bounding box center [812, 359] width 102 height 39
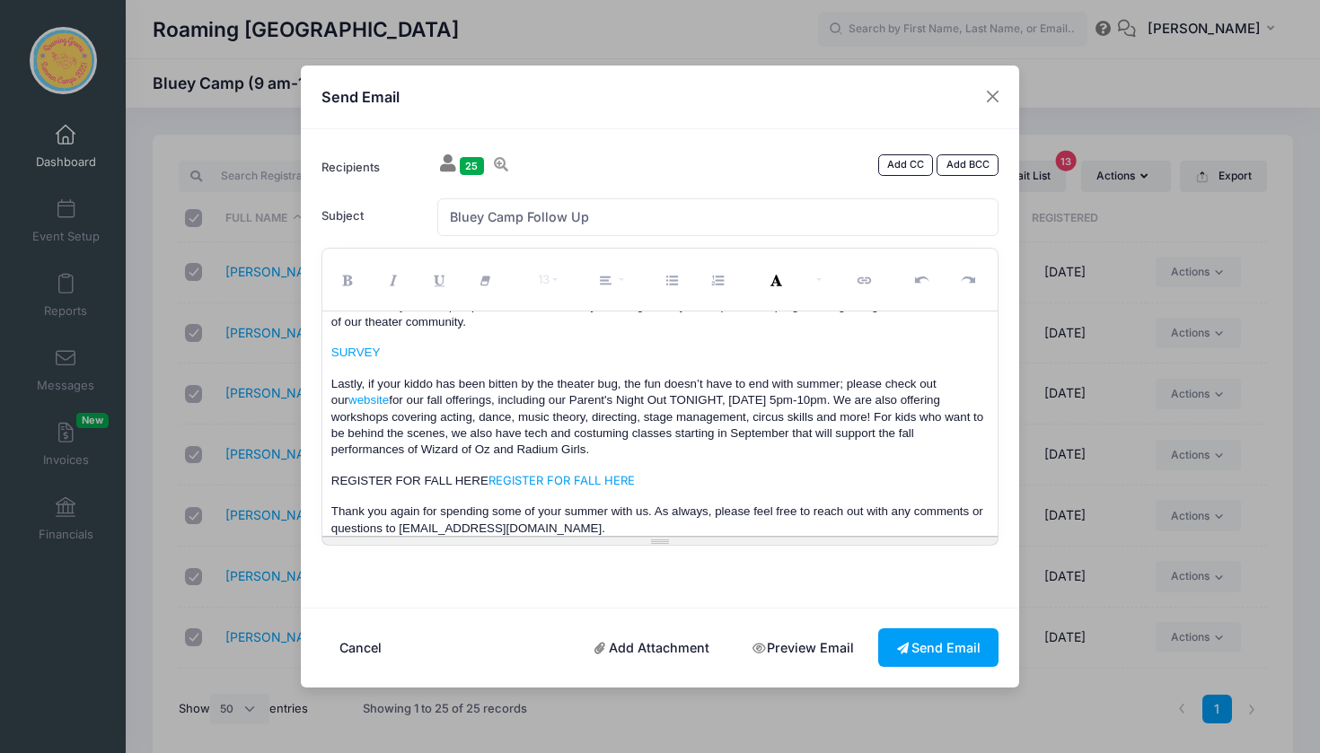
click at [455, 505] on span "Thank you again for spending some of your summer with us. As always, please fee…" at bounding box center [659, 520] width 656 height 30
drag, startPoint x: 488, startPoint y: 462, endPoint x: 286, endPoint y: 464, distance: 202.1
click at [286, 464] on div "Send Email Recipients 25 Add CC Add BCC Barber, Zoe; Borg, Avery; CC" at bounding box center [660, 376] width 1320 height 753
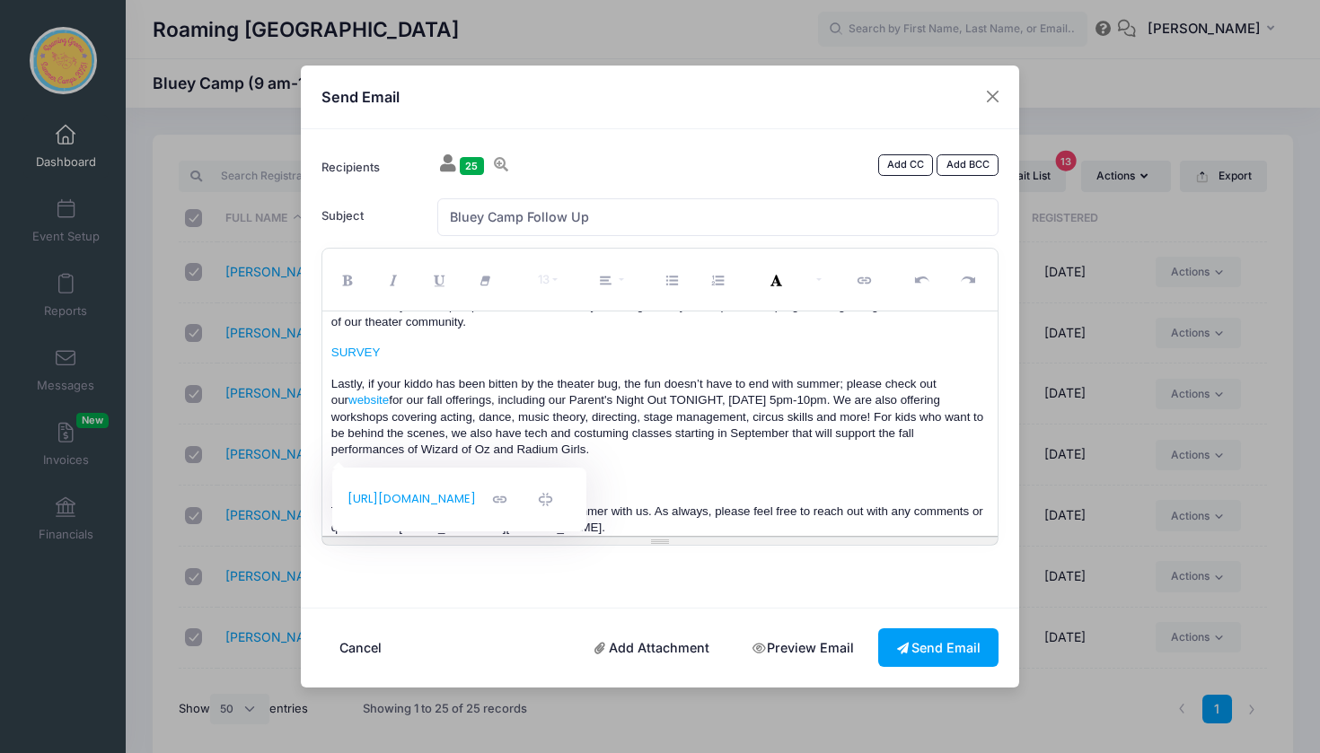
click at [623, 444] on div "Hey summer camp families! Thanks so much for spending the week with us at Bluey…" at bounding box center [660, 424] width 676 height 224
click at [617, 432] on p "Lastly, if your kiddo has been bitten by the theater bug, the fun doesn’t have …" at bounding box center [660, 417] width 658 height 83
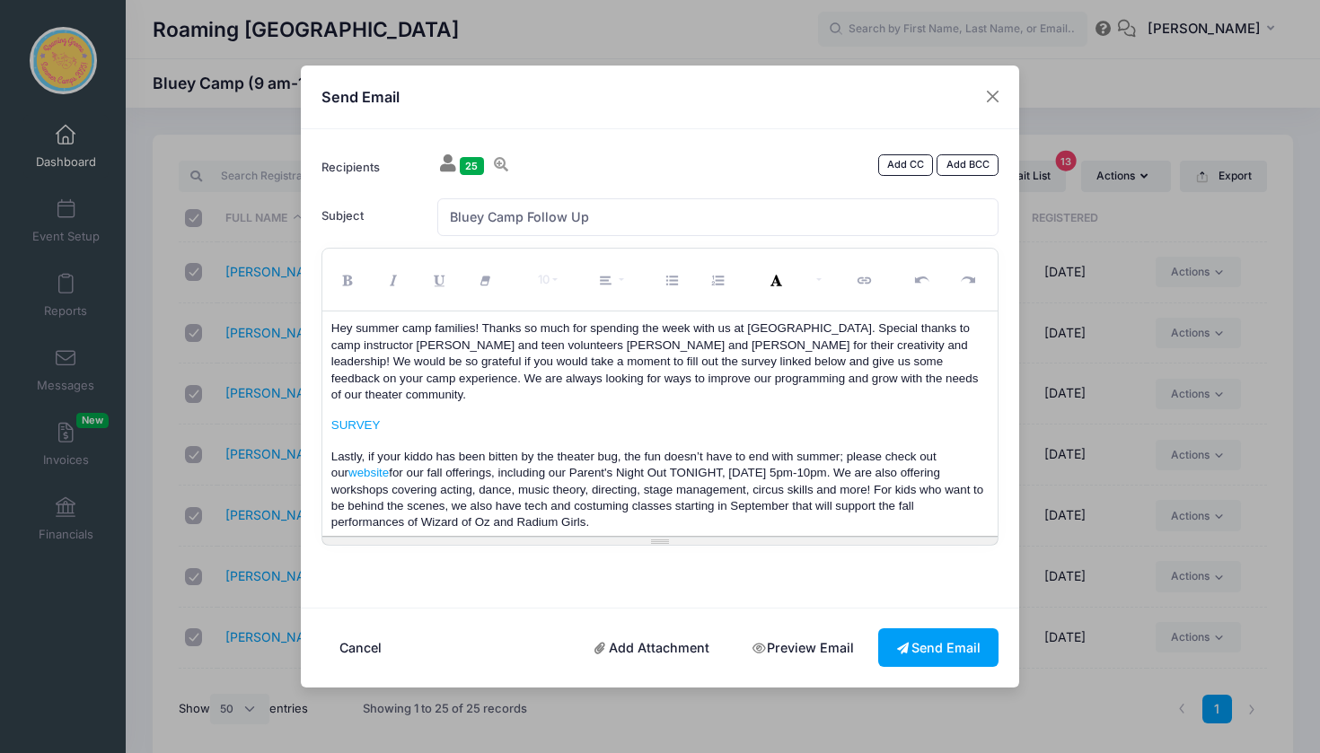
scroll to position [0, 0]
click at [808, 346] on span "Hey summer camp families! Thanks so much for spending the week with us at Bluey…" at bounding box center [656, 361] width 650 height 80
click at [940, 646] on button "Send Email" at bounding box center [938, 648] width 120 height 39
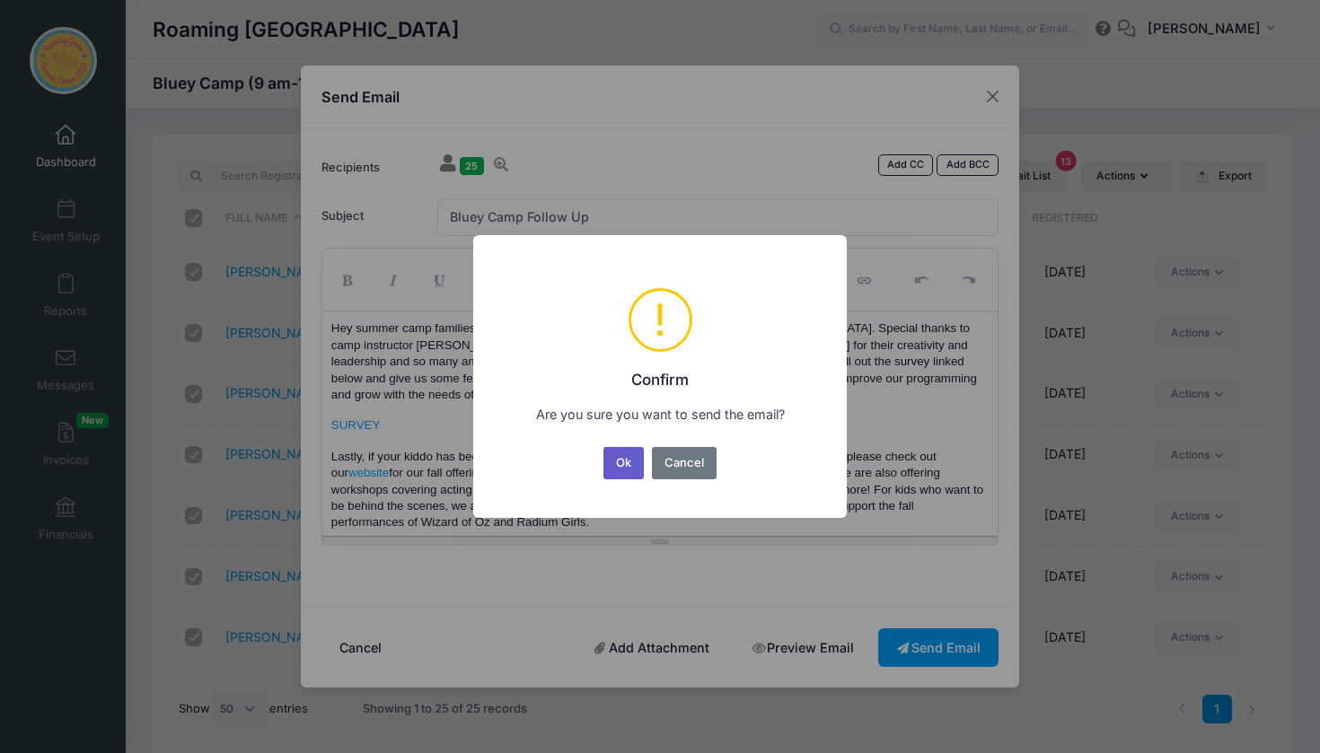
click at [622, 461] on button "Ok" at bounding box center [623, 463] width 41 height 32
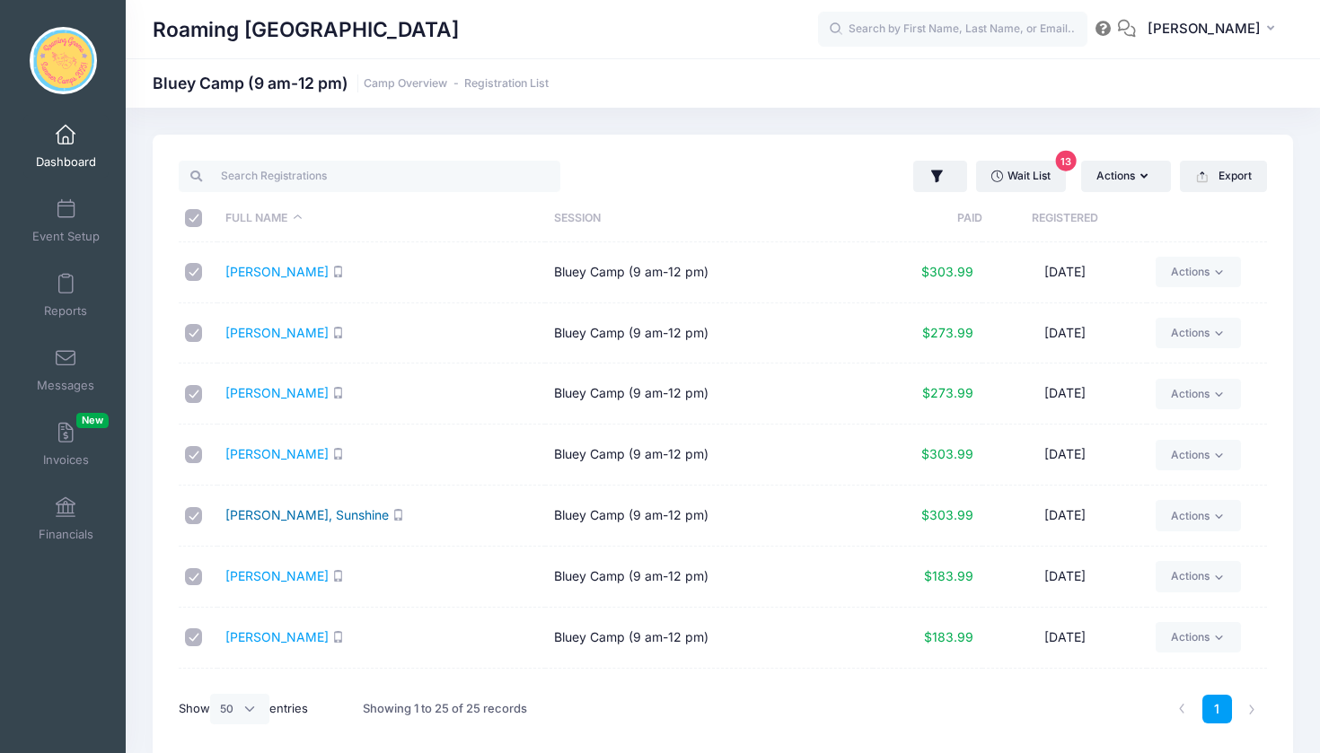
click at [291, 515] on link "Donegan, Sunshine" at bounding box center [306, 514] width 163 height 15
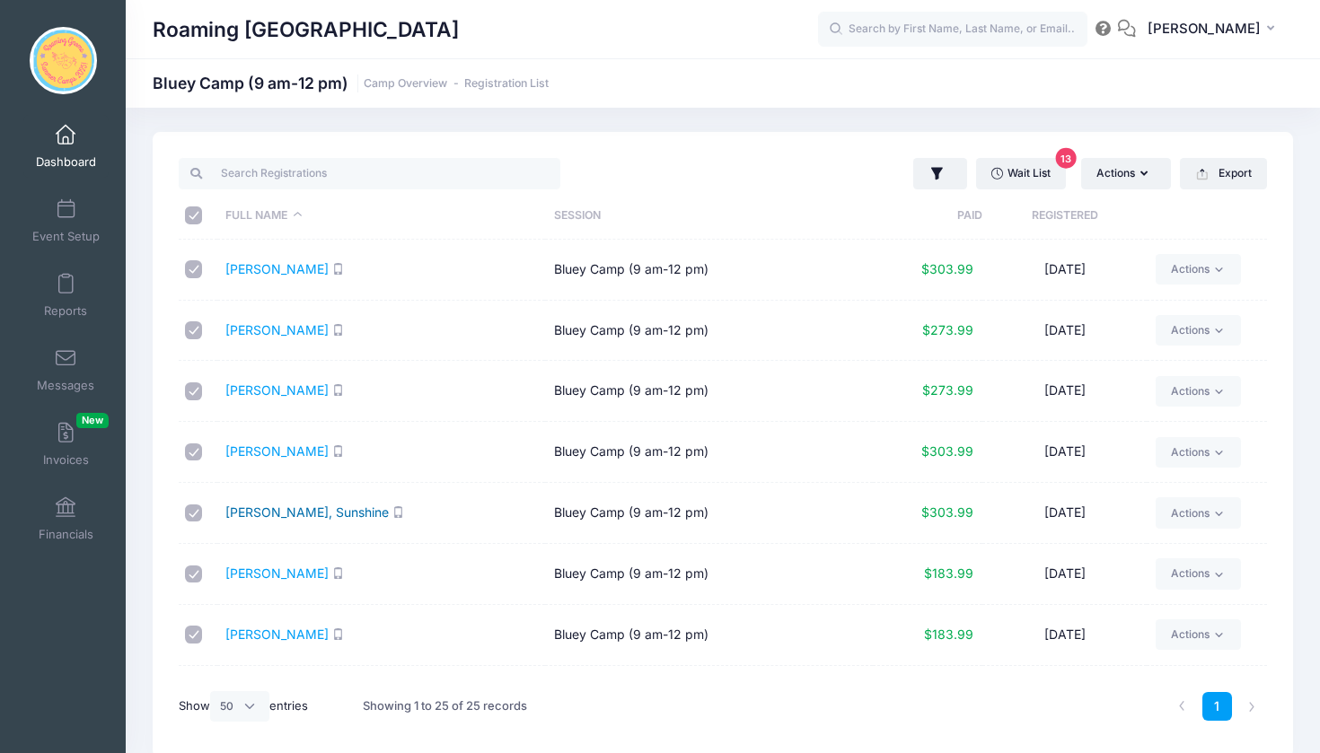
click at [274, 513] on link "Donegan, Sunshine" at bounding box center [306, 512] width 163 height 15
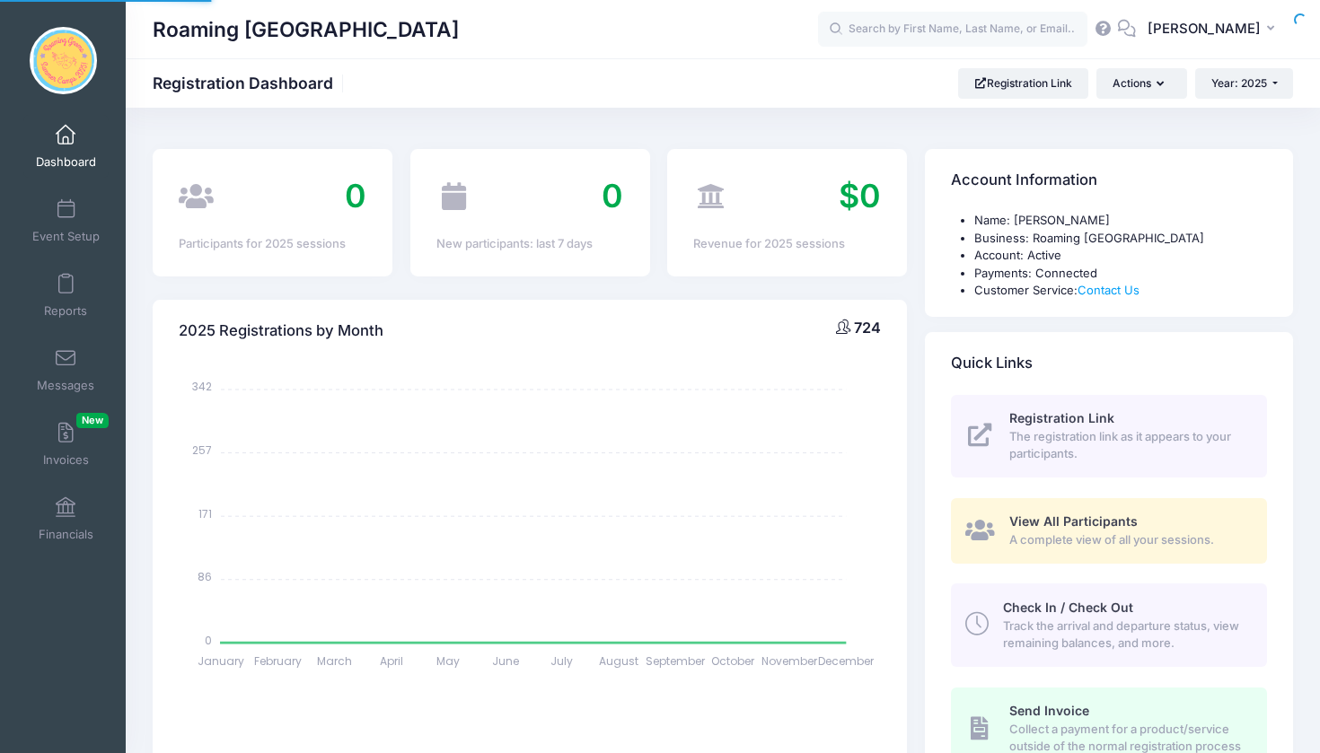
select select
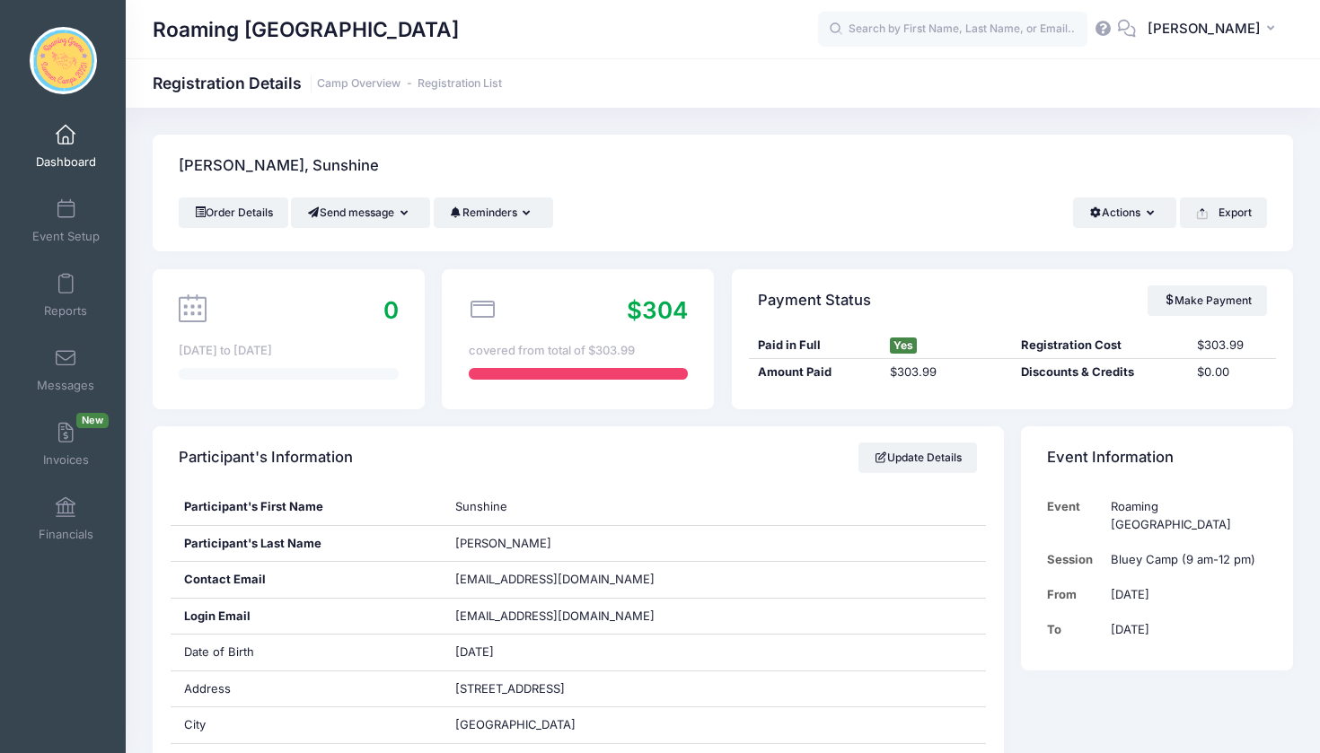
click at [55, 139] on link "Dashboard" at bounding box center [65, 146] width 85 height 63
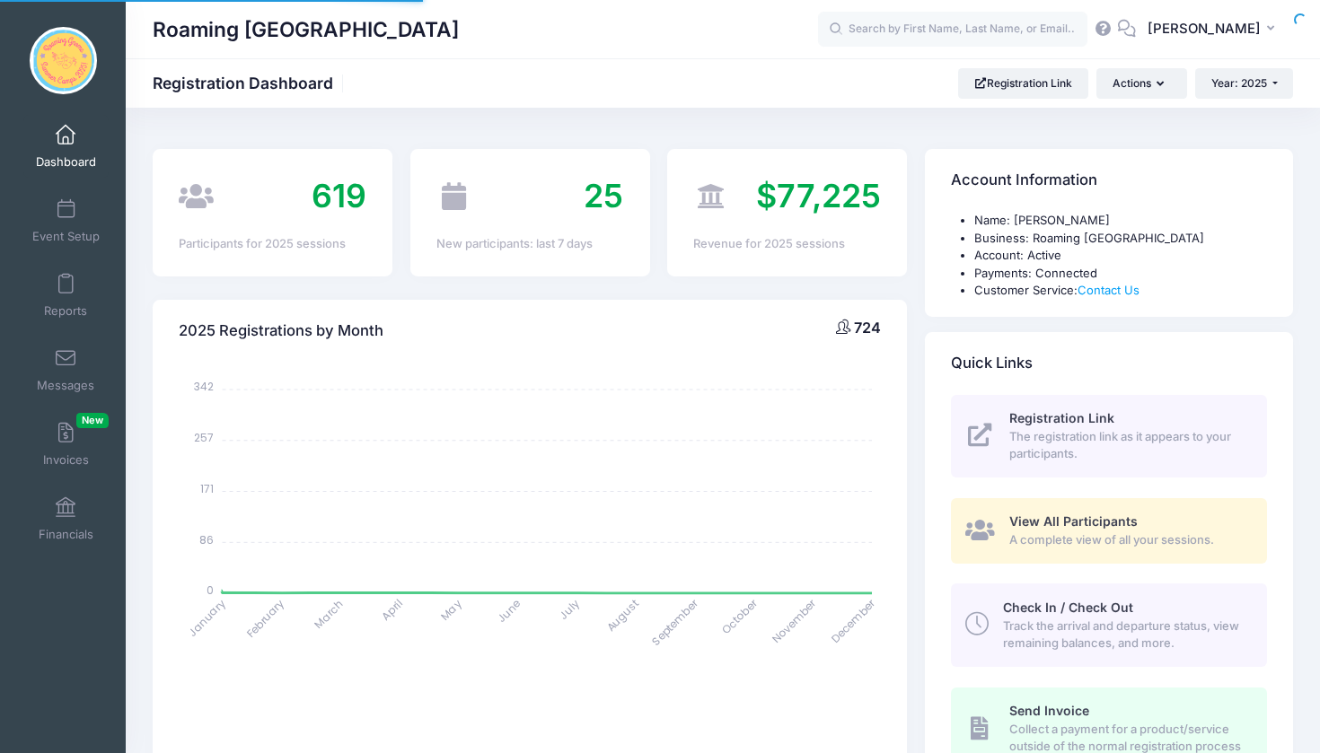
select select
